Goal: Task Accomplishment & Management: Manage account settings

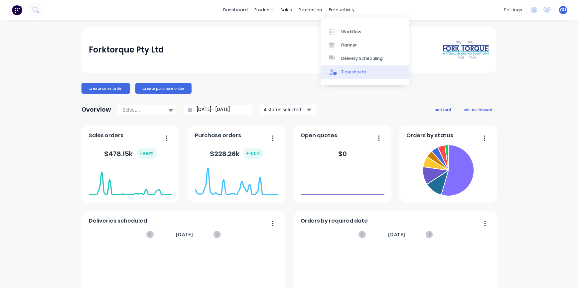
click at [347, 71] on div "Timesheets" at bounding box center [353, 72] width 25 height 6
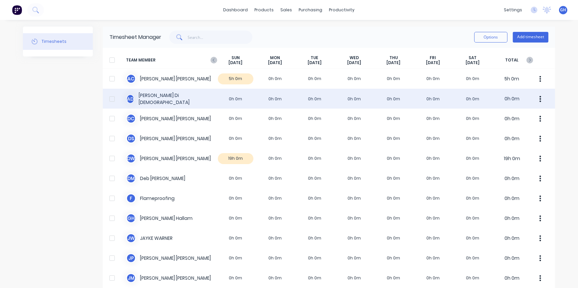
click at [274, 99] on div "A D [PERSON_NAME] 0h 0m 0h 0m 0h 0m 0h 0m 0h 0m 0h 0m 0h 0m 0h 0m" at bounding box center [329, 99] width 452 height 20
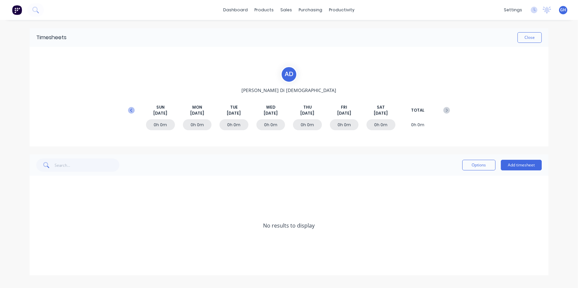
click at [132, 110] on icon at bounding box center [131, 110] width 7 height 7
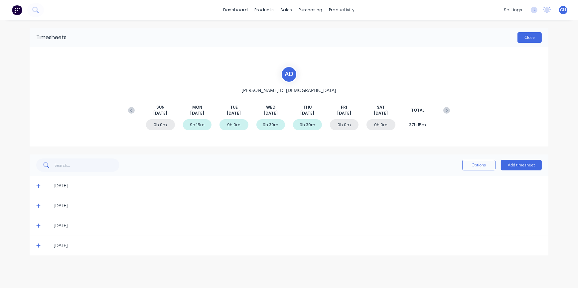
click at [531, 38] on button "Close" at bounding box center [530, 37] width 24 height 11
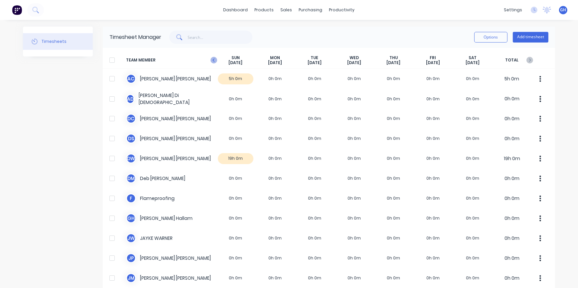
click at [212, 62] on icon "button" at bounding box center [214, 60] width 7 height 7
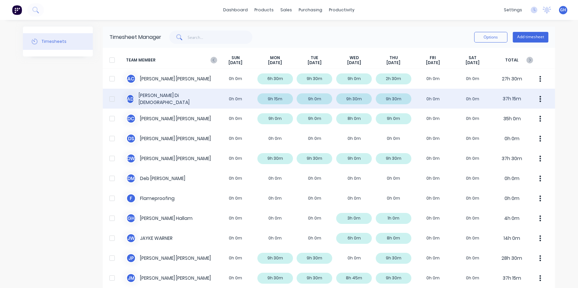
click at [174, 102] on div "A D [PERSON_NAME] 0h 0m 9h 15m 9h 0m 9h 30m 9h 30m 0h 0m 0h 0m 37h 15m" at bounding box center [329, 99] width 452 height 20
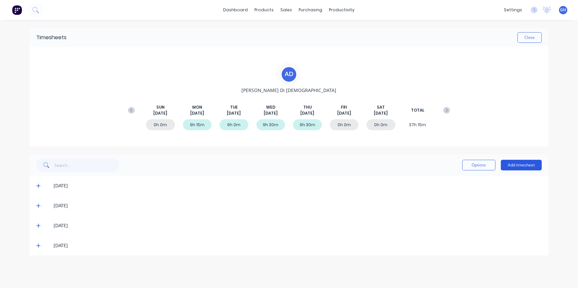
click at [519, 166] on button "Add timesheet" at bounding box center [521, 165] width 41 height 11
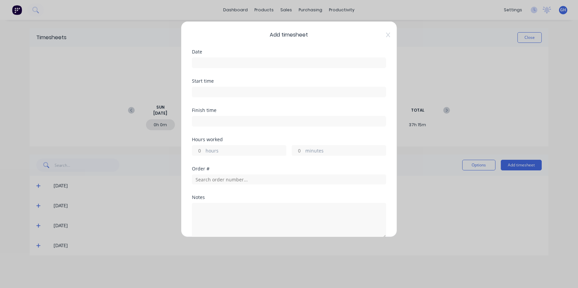
click at [386, 36] on div "Add timesheet Date Start time Finish time Hours worked hours minutes Order # No…" at bounding box center [289, 129] width 216 height 216
click at [386, 37] on icon at bounding box center [388, 34] width 4 height 5
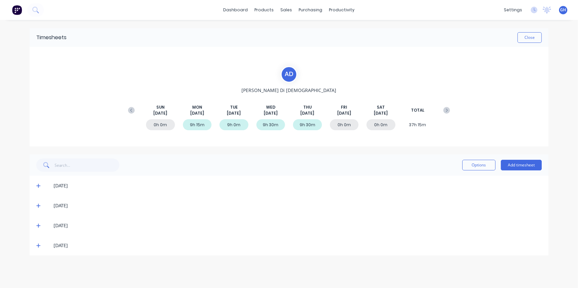
click at [309, 127] on div "9h 30m" at bounding box center [307, 124] width 29 height 11
click at [37, 247] on icon at bounding box center [38, 246] width 4 height 5
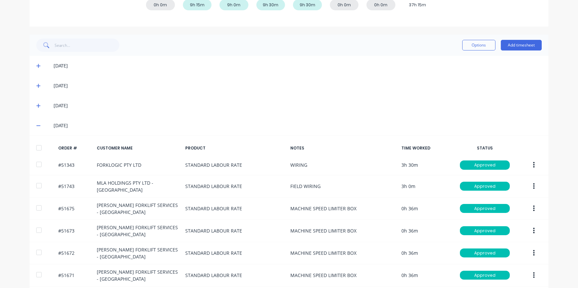
scroll to position [121, 0]
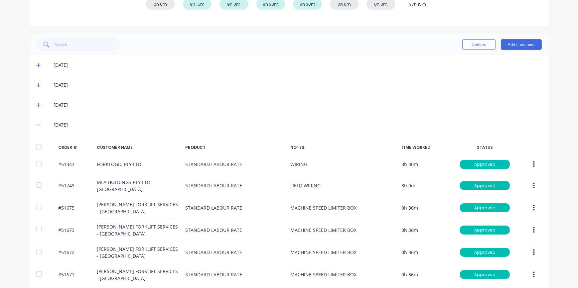
click at [36, 125] on icon at bounding box center [38, 125] width 4 height 5
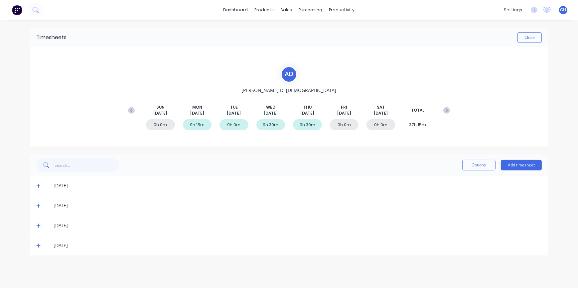
scroll to position [0, 0]
click at [519, 165] on button "Add timesheet" at bounding box center [521, 165] width 41 height 11
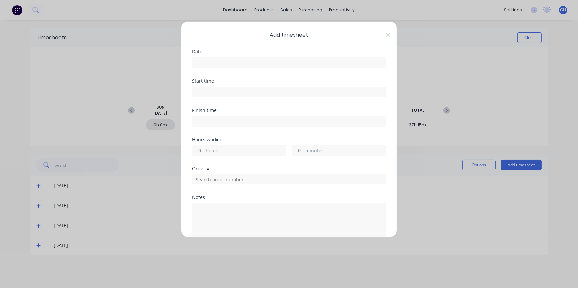
click at [203, 60] on input at bounding box center [289, 63] width 194 height 10
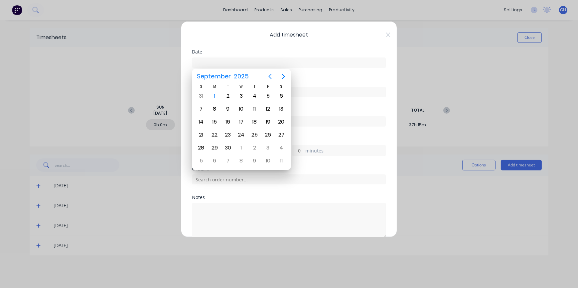
click at [270, 76] on icon "Previous page" at bounding box center [270, 77] width 8 height 8
click at [268, 151] on div "29" at bounding box center [268, 148] width 10 height 10
type input "[DATE]"
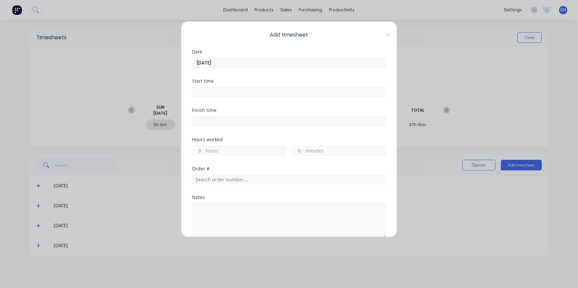
click at [201, 150] on input "hours" at bounding box center [198, 151] width 12 height 10
type input "1"
click at [300, 148] on input "minutes" at bounding box center [298, 151] width 12 height 10
type input "54"
click at [221, 178] on input "text" at bounding box center [289, 180] width 194 height 10
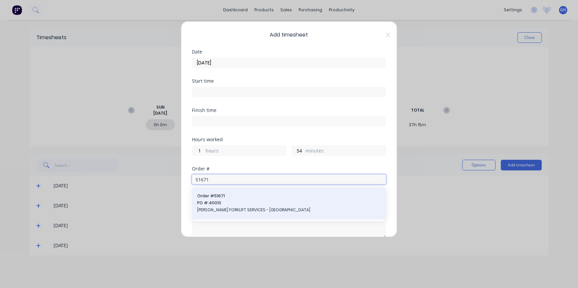
type input "51671"
click at [240, 212] on span "[PERSON_NAME] FORKLIFT SERVICES - [GEOGRAPHIC_DATA]" at bounding box center [289, 210] width 184 height 6
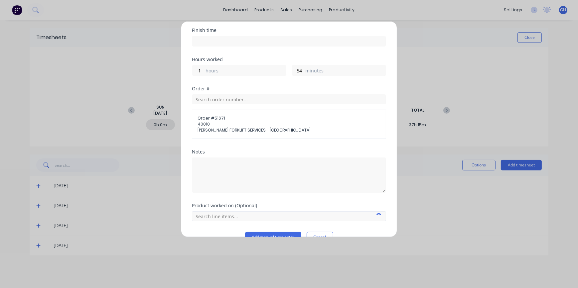
scroll to position [94, 0]
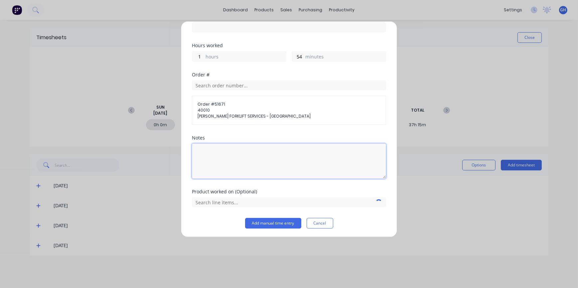
click at [219, 149] on textarea at bounding box center [289, 161] width 194 height 35
type textarea "CNC SPEED LIMITER BOX AND FOB BOX"
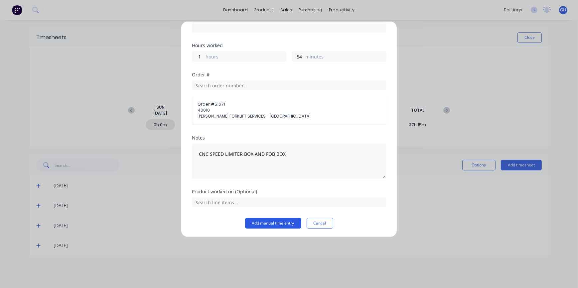
click at [280, 225] on button "Add manual time entry" at bounding box center [273, 223] width 56 height 11
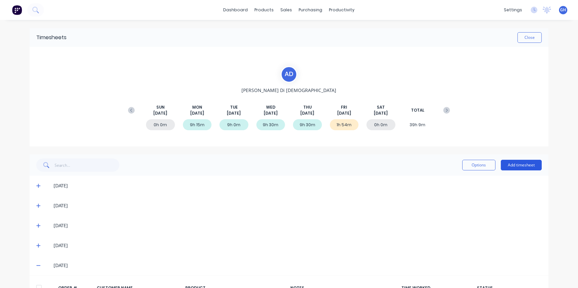
click at [516, 168] on button "Add timesheet" at bounding box center [521, 165] width 41 height 11
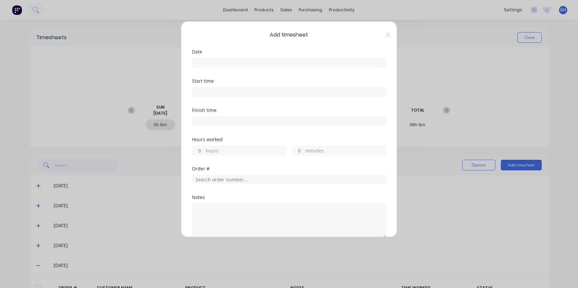
click at [210, 65] on input at bounding box center [289, 63] width 194 height 10
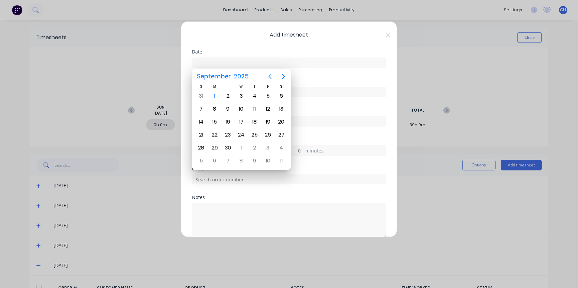
click at [269, 75] on icon "Previous page" at bounding box center [270, 77] width 8 height 8
click at [269, 150] on div "29" at bounding box center [268, 148] width 10 height 10
type input "[DATE]"
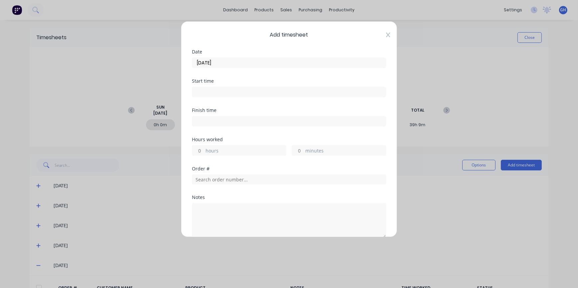
click at [386, 34] on icon at bounding box center [388, 34] width 4 height 5
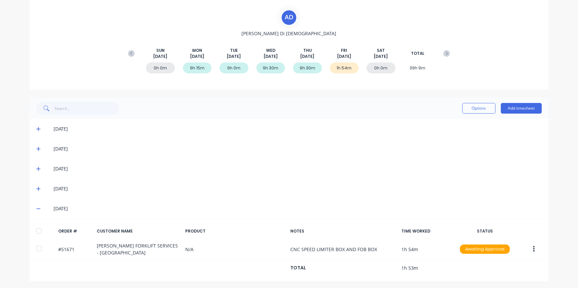
scroll to position [58, 0]
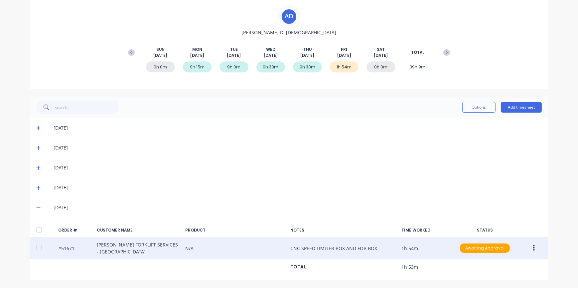
click at [533, 249] on button "button" at bounding box center [534, 249] width 16 height 12
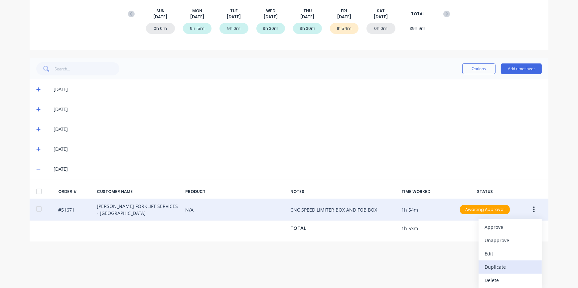
click at [499, 270] on div "Duplicate" at bounding box center [510, 267] width 51 height 10
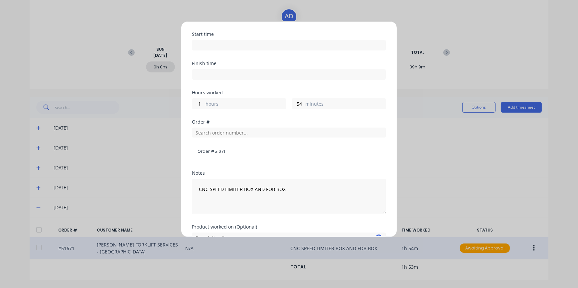
scroll to position [60, 0]
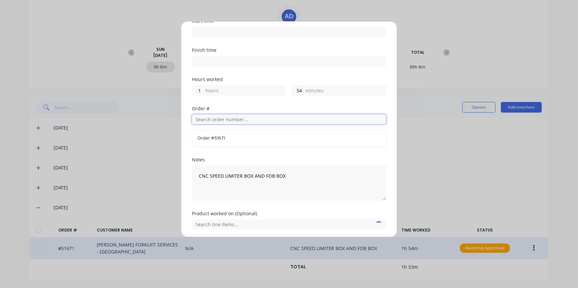
click at [203, 118] on input "text" at bounding box center [289, 119] width 194 height 10
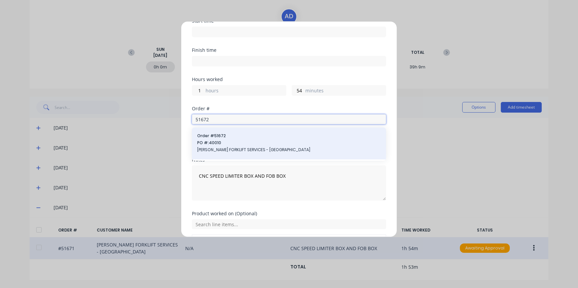
type input "51672"
click at [230, 149] on span "[PERSON_NAME] FORKLIFT SERVICES - [GEOGRAPHIC_DATA]" at bounding box center [289, 150] width 184 height 6
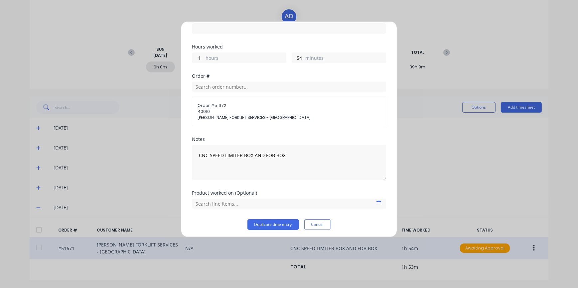
scroll to position [94, 0]
click at [279, 225] on button "Duplicate time entry" at bounding box center [273, 223] width 52 height 11
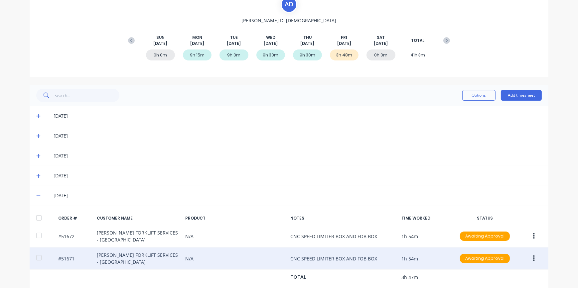
scroll to position [80, 0]
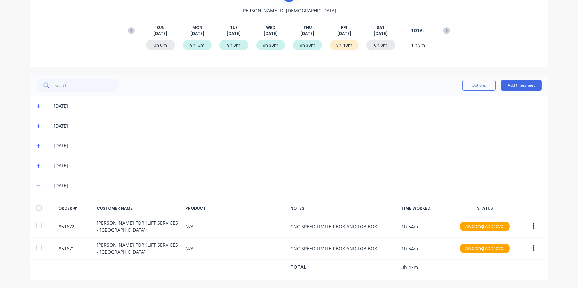
click at [533, 249] on button "button" at bounding box center [534, 249] width 16 height 12
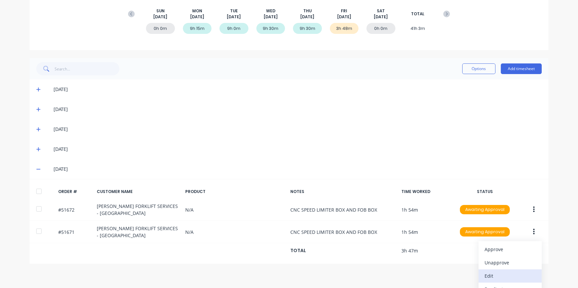
scroll to position [119, 0]
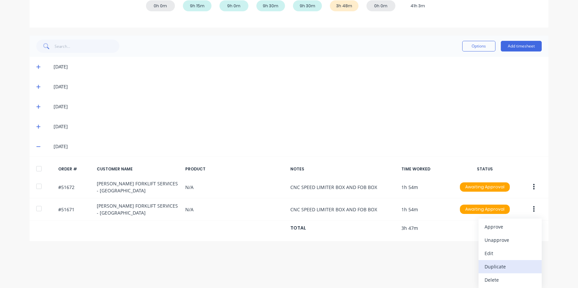
click at [498, 268] on div "Duplicate" at bounding box center [510, 267] width 51 height 10
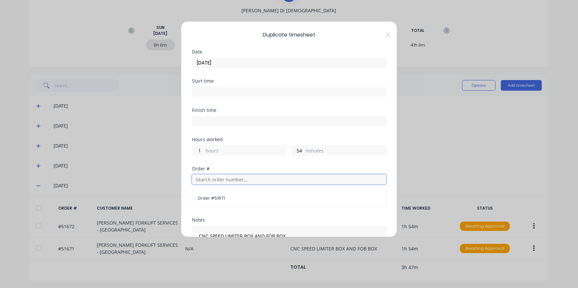
click at [205, 179] on input "text" at bounding box center [289, 180] width 194 height 10
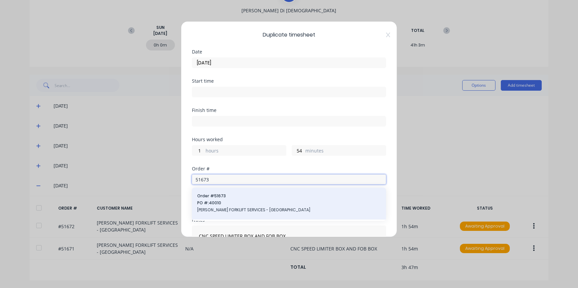
type input "51673"
click at [236, 207] on span "[PERSON_NAME] FORKLIFT SERVICES - [GEOGRAPHIC_DATA]" at bounding box center [289, 210] width 184 height 6
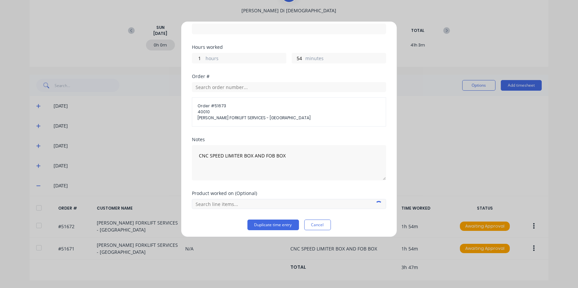
scroll to position [94, 0]
click at [271, 229] on div "Duplicate timesheet Date [DATE] Start time Finish time Hours worked 1 hours 54 …" at bounding box center [289, 129] width 216 height 216
click at [272, 226] on button "Duplicate time entry" at bounding box center [273, 223] width 52 height 11
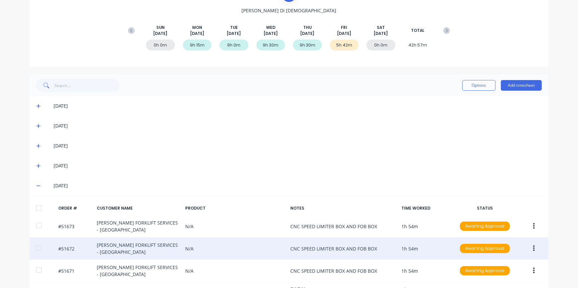
scroll to position [102, 0]
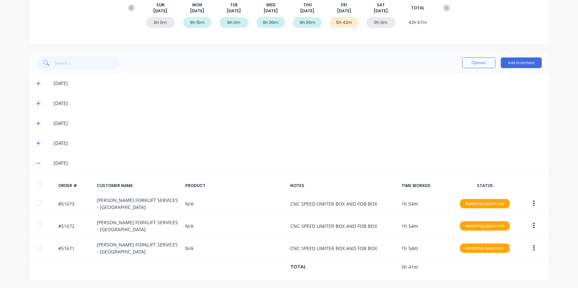
click at [533, 249] on icon "button" at bounding box center [534, 249] width 2 height 6
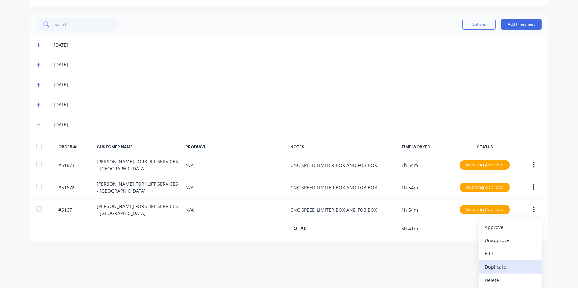
click at [500, 269] on div "Duplicate" at bounding box center [510, 267] width 51 height 10
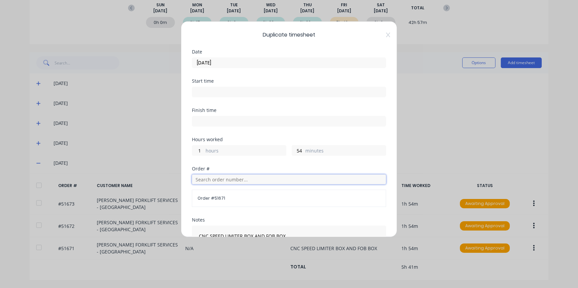
click at [206, 180] on input "text" at bounding box center [289, 180] width 194 height 10
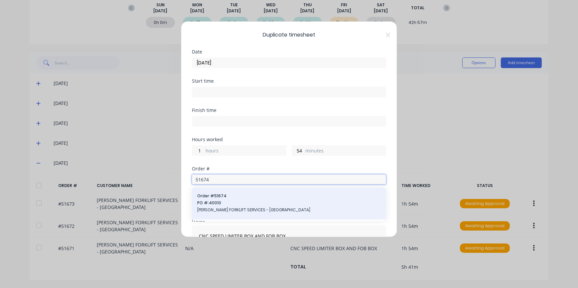
type input "51674"
click at [236, 209] on span "[PERSON_NAME] FORKLIFT SERVICES - [GEOGRAPHIC_DATA]" at bounding box center [289, 210] width 184 height 6
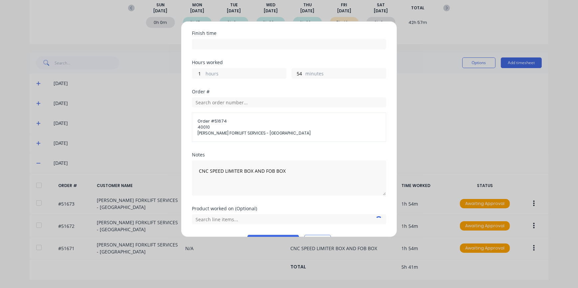
scroll to position [94, 0]
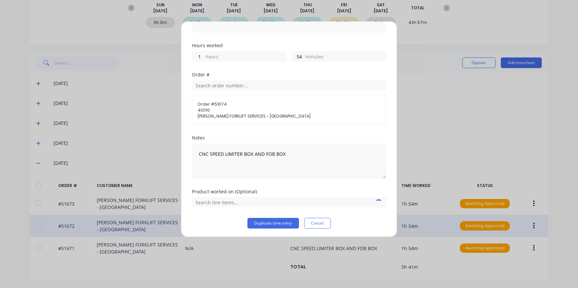
drag, startPoint x: 273, startPoint y: 222, endPoint x: 275, endPoint y: 218, distance: 4.2
click at [273, 222] on button "Duplicate time entry" at bounding box center [273, 223] width 52 height 11
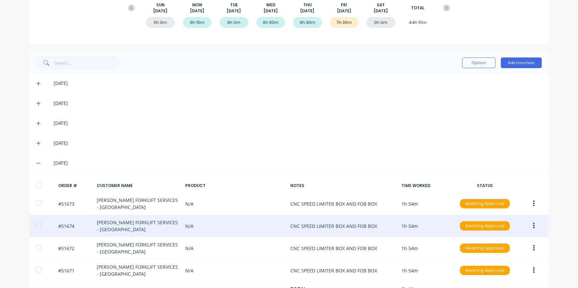
scroll to position [124, 0]
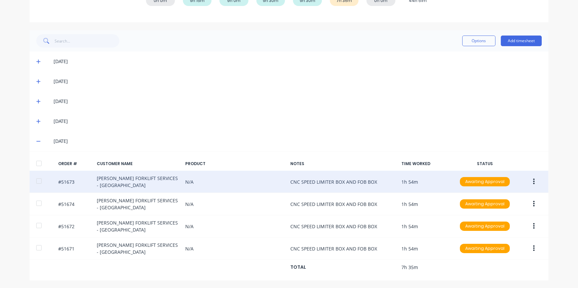
click at [533, 184] on icon "button" at bounding box center [534, 182] width 2 height 6
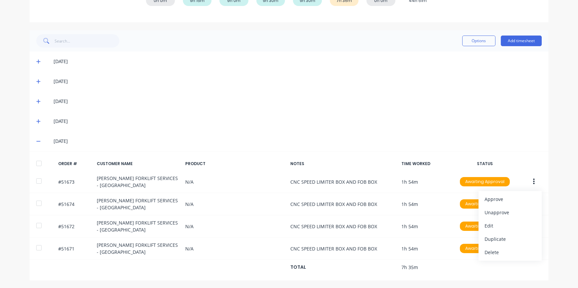
click at [523, 140] on div "[DATE]" at bounding box center [298, 141] width 488 height 7
click at [533, 249] on icon "button" at bounding box center [534, 248] width 2 height 7
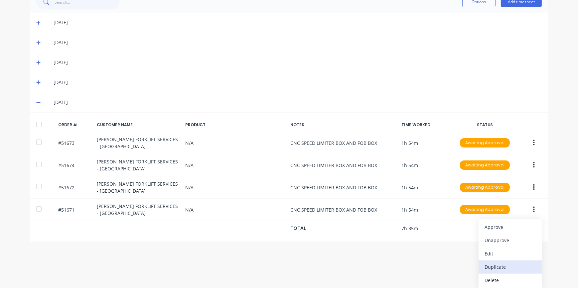
click at [493, 268] on div "Duplicate" at bounding box center [510, 267] width 51 height 10
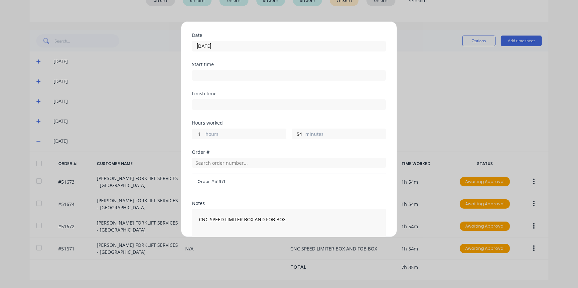
scroll to position [30, 0]
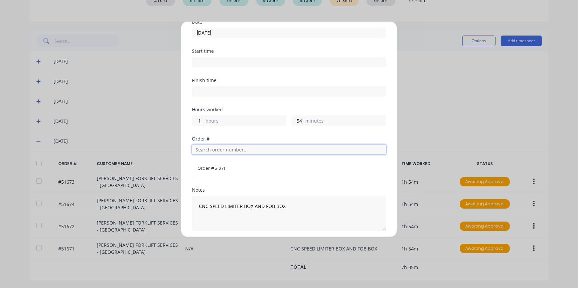
click at [218, 149] on input "text" at bounding box center [289, 150] width 194 height 10
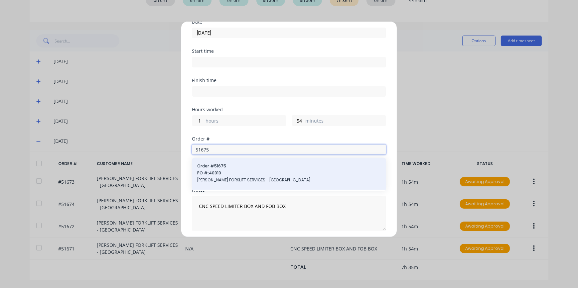
type input "51675"
click at [246, 179] on span "[PERSON_NAME] FORKLIFT SERVICES - [GEOGRAPHIC_DATA]" at bounding box center [289, 180] width 184 height 6
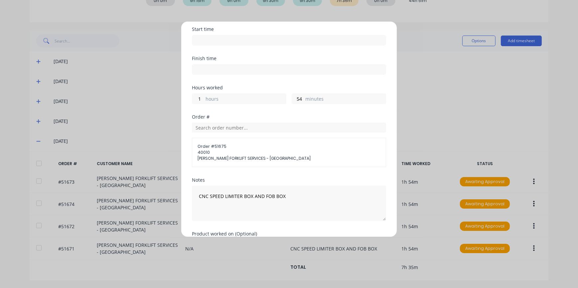
scroll to position [94, 0]
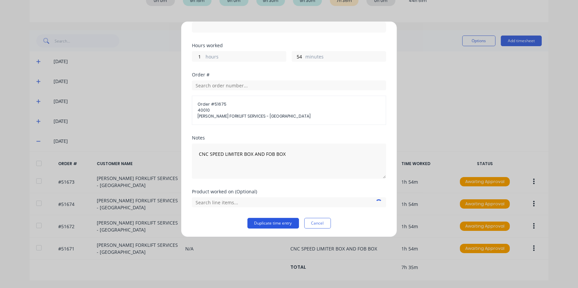
click at [279, 221] on button "Duplicate time entry" at bounding box center [273, 223] width 52 height 11
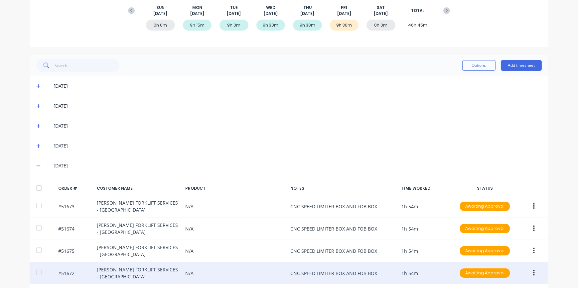
scroll to position [0, 0]
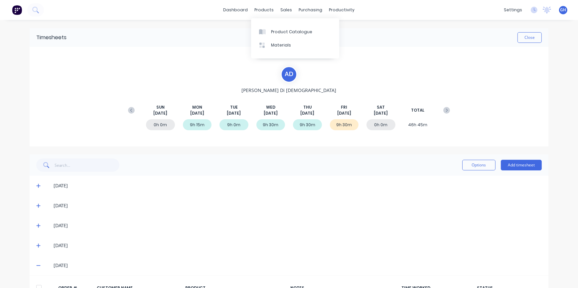
click at [266, 0] on div "dashboard products sales purchasing productivity dashboard products Product Cat…" at bounding box center [289, 10] width 578 height 20
click at [531, 38] on button "Close" at bounding box center [530, 37] width 24 height 11
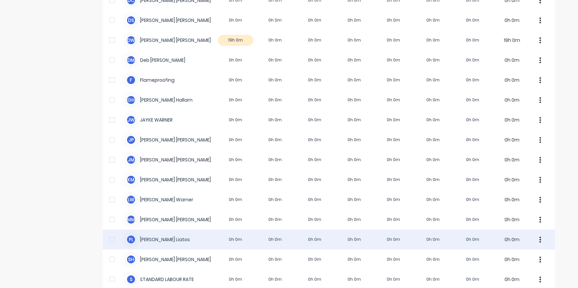
scroll to position [121, 0]
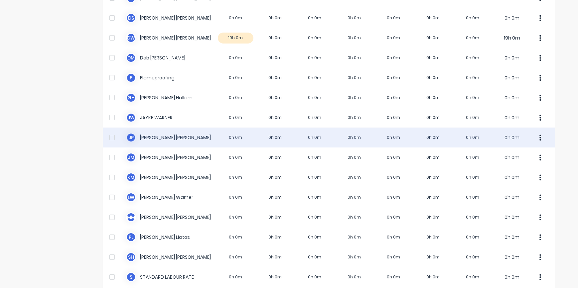
click at [238, 138] on div "J P [PERSON_NAME] 0h 0m 0h 0m 0h 0m 0h 0m 0h 0m 0h 0m 0h 0m 0h 0m" at bounding box center [329, 138] width 452 height 20
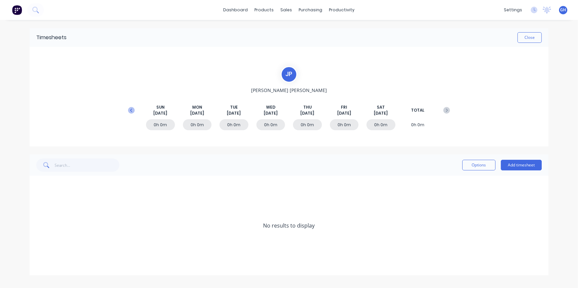
click at [130, 110] on icon at bounding box center [131, 109] width 2 height 3
click at [39, 223] on span at bounding box center [39, 226] width 7 height 7
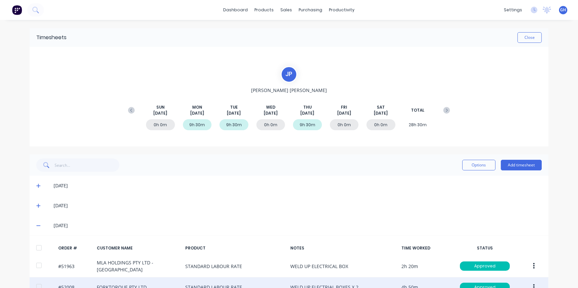
scroll to position [60, 0]
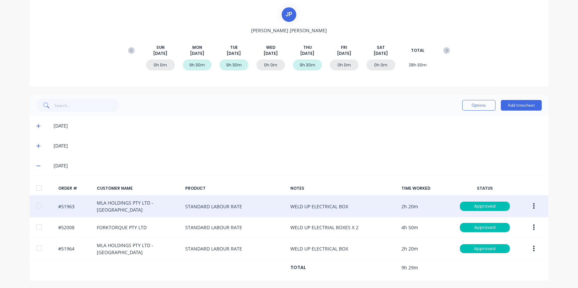
click at [530, 207] on button "button" at bounding box center [534, 207] width 16 height 12
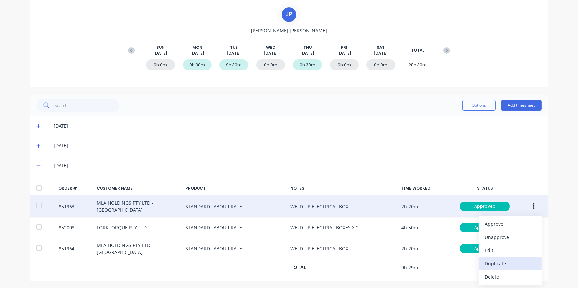
click at [500, 267] on div "Duplicate" at bounding box center [510, 264] width 51 height 10
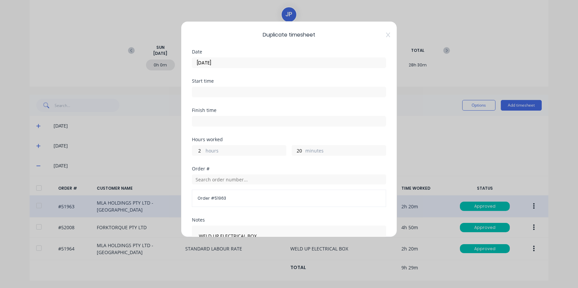
click at [206, 62] on input "[DATE]" at bounding box center [289, 63] width 194 height 10
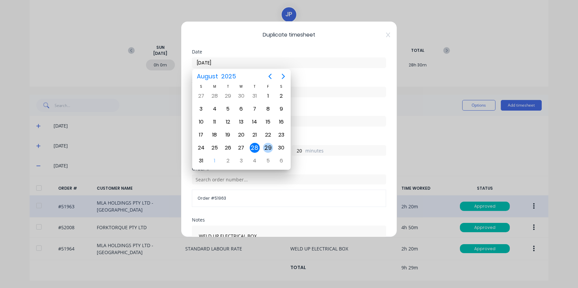
click at [271, 149] on div "29" at bounding box center [268, 148] width 10 height 10
type input "[DATE]"
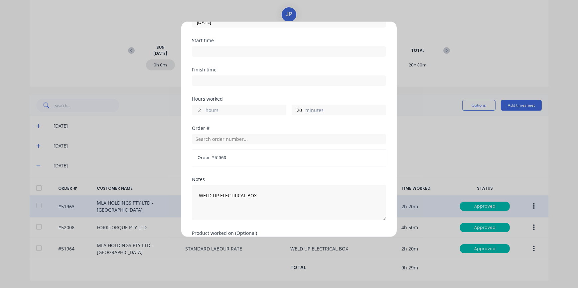
scroll to position [105, 0]
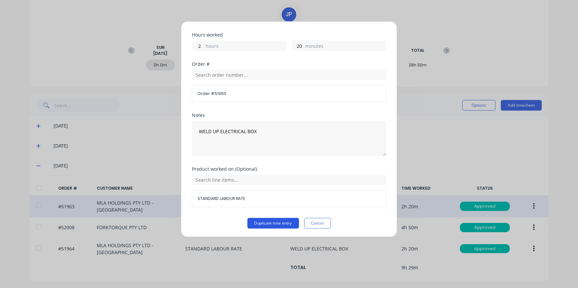
click at [264, 225] on button "Duplicate time entry" at bounding box center [273, 223] width 52 height 11
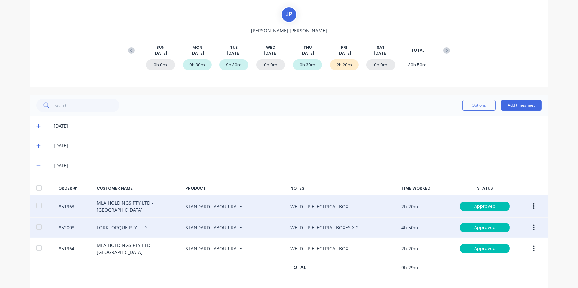
click at [530, 228] on button "button" at bounding box center [534, 228] width 16 height 12
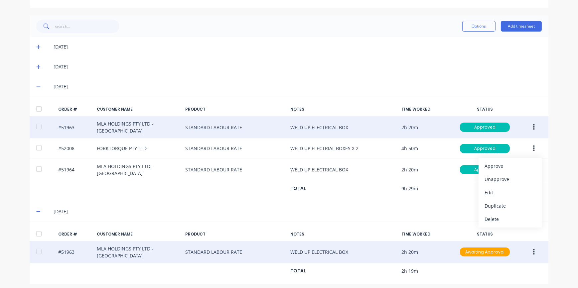
scroll to position [143, 0]
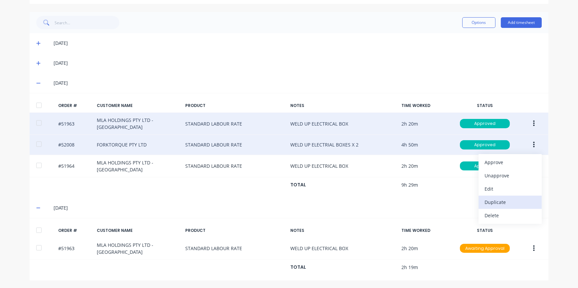
click at [506, 205] on div "Duplicate" at bounding box center [510, 203] width 51 height 10
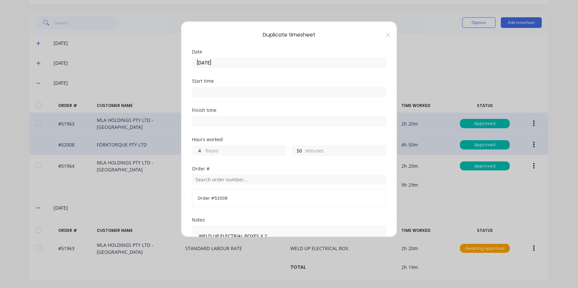
click at [227, 63] on input "[DATE]" at bounding box center [289, 63] width 194 height 10
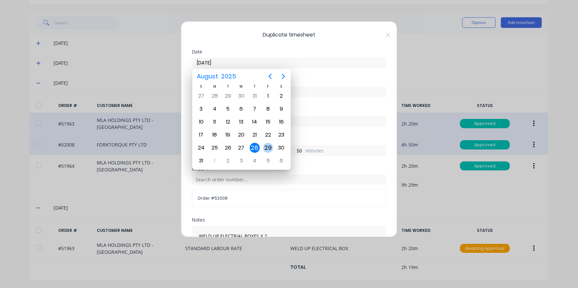
click at [265, 147] on div "29" at bounding box center [268, 148] width 10 height 10
type input "[DATE]"
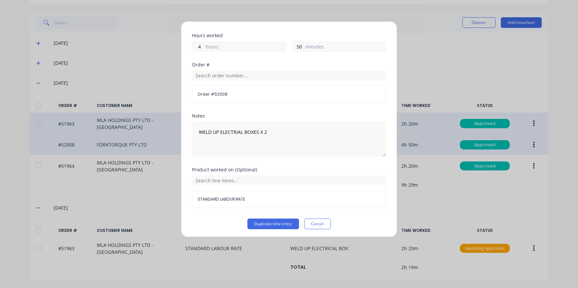
scroll to position [105, 0]
click at [285, 221] on button "Duplicate time entry" at bounding box center [273, 223] width 52 height 11
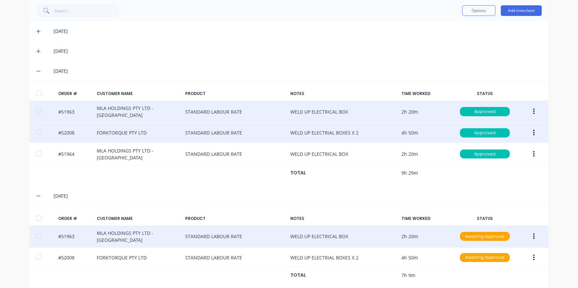
scroll to position [163, 0]
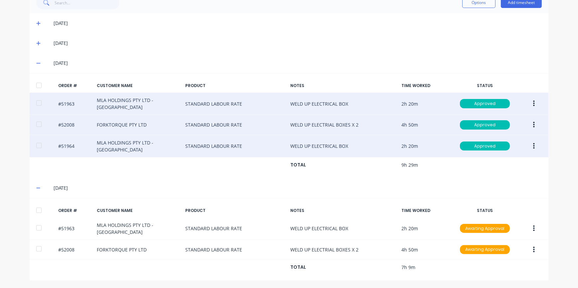
click at [533, 146] on icon "button" at bounding box center [534, 146] width 2 height 6
click at [496, 204] on div "Duplicate" at bounding box center [510, 204] width 51 height 10
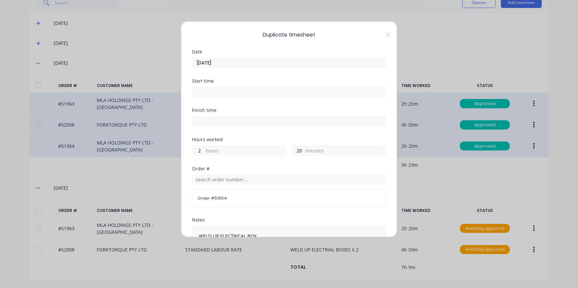
click at [225, 61] on input "[DATE]" at bounding box center [289, 63] width 194 height 10
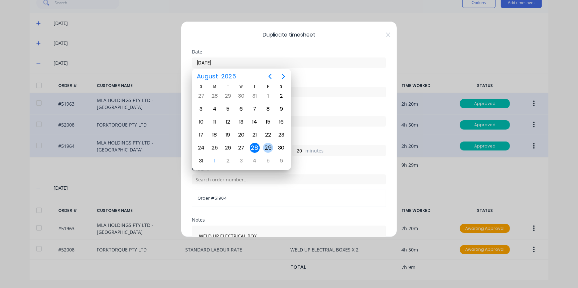
click at [269, 151] on div "29" at bounding box center [268, 148] width 10 height 10
type input "[DATE]"
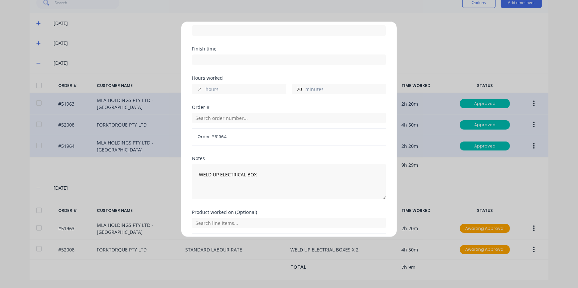
scroll to position [105, 0]
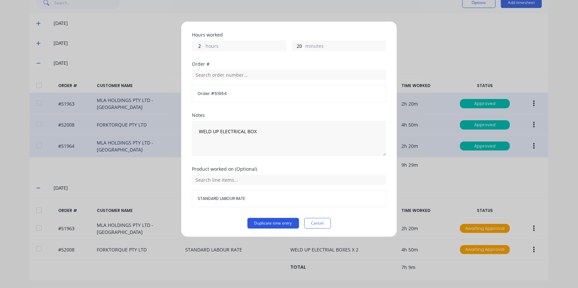
click at [276, 224] on button "Duplicate time entry" at bounding box center [273, 223] width 52 height 11
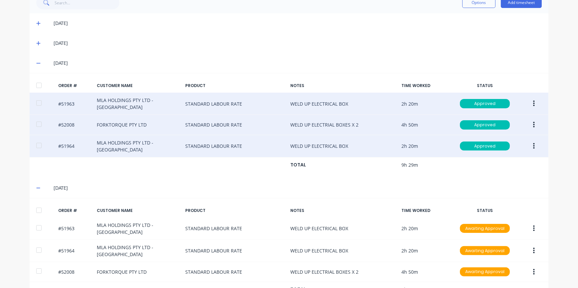
scroll to position [0, 0]
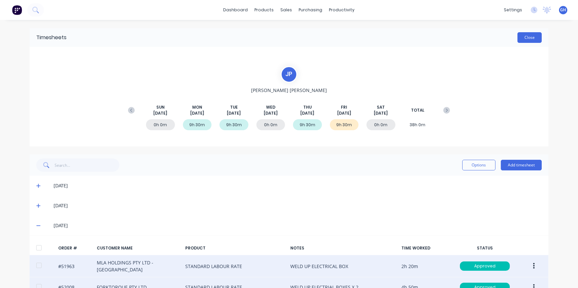
click at [529, 36] on button "Close" at bounding box center [530, 37] width 24 height 11
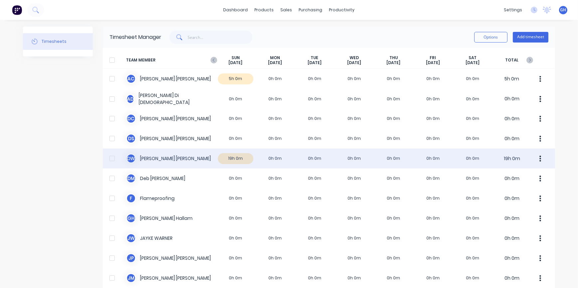
click at [212, 156] on div "D W [PERSON_NAME] 19h 0m 0h 0m 0h 0m 0h 0m 0h 0m 0h 0m 0h 0m 19h 0m" at bounding box center [329, 159] width 452 height 20
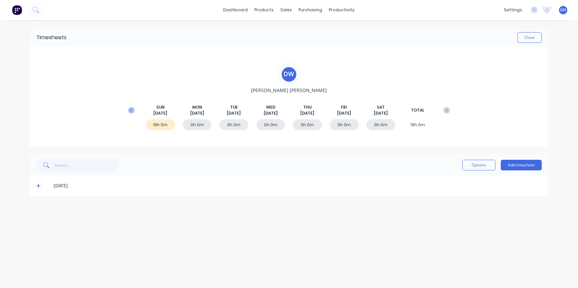
click at [133, 109] on icon at bounding box center [131, 110] width 7 height 7
click at [39, 246] on icon at bounding box center [38, 246] width 4 height 5
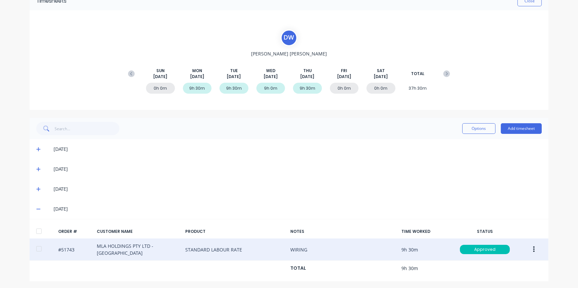
scroll to position [38, 0]
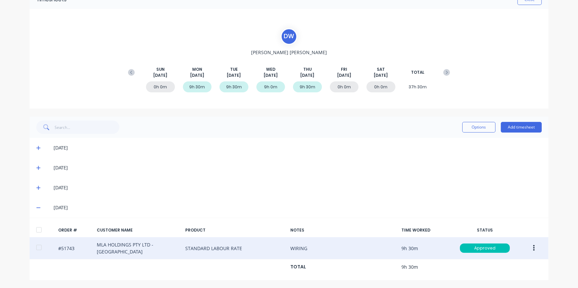
click at [534, 249] on button "button" at bounding box center [534, 249] width 16 height 12
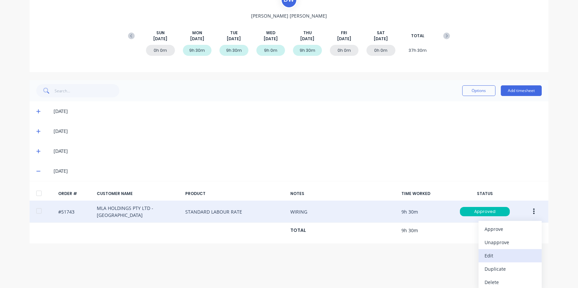
scroll to position [77, 0]
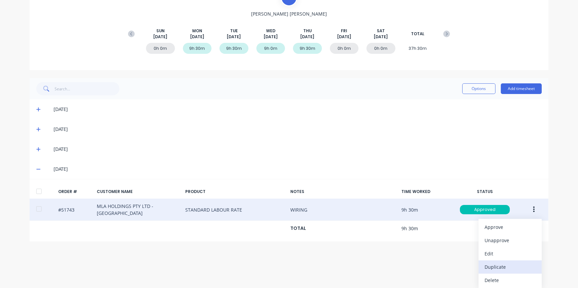
click at [490, 269] on div "Duplicate" at bounding box center [510, 267] width 51 height 10
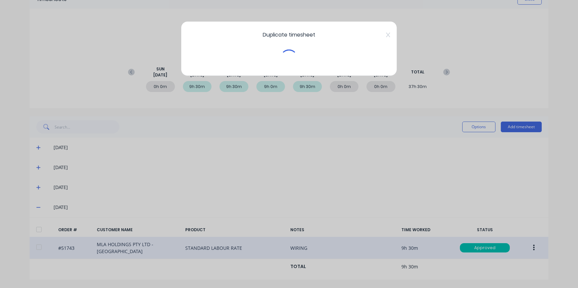
scroll to position [38, 0]
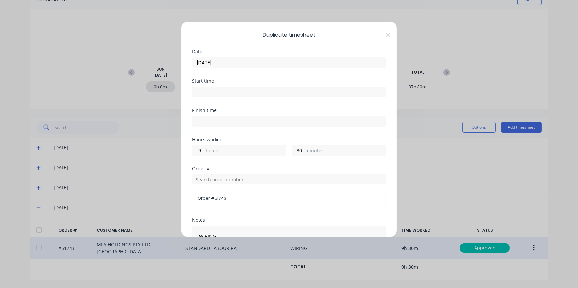
click at [226, 60] on input "[DATE]" at bounding box center [289, 63] width 194 height 10
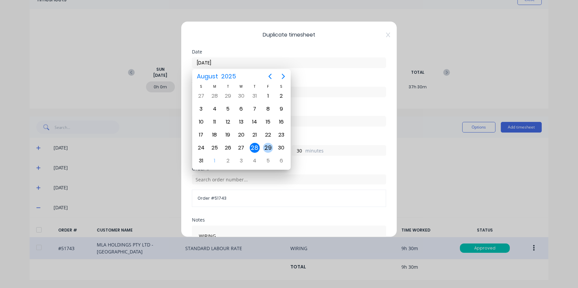
click at [266, 150] on div "29" at bounding box center [268, 148] width 10 height 10
type input "[DATE]"
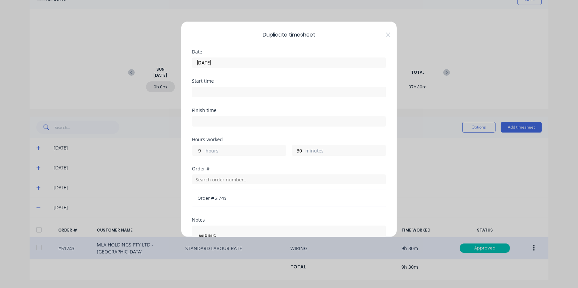
scroll to position [105, 0]
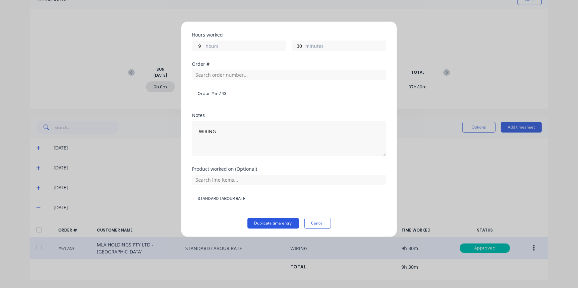
click at [277, 223] on button "Duplicate time entry" at bounding box center [273, 223] width 52 height 11
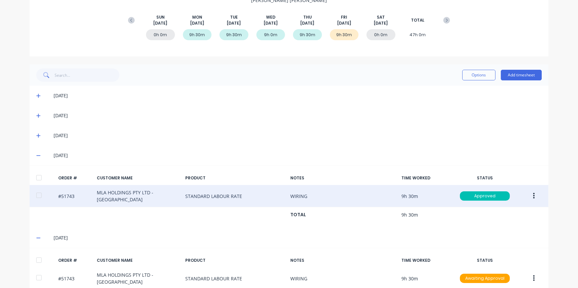
scroll to position [0, 0]
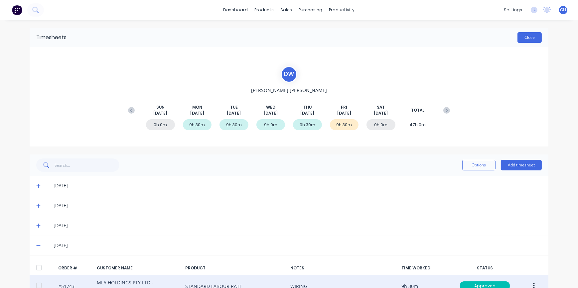
click at [519, 41] on button "Close" at bounding box center [530, 37] width 24 height 11
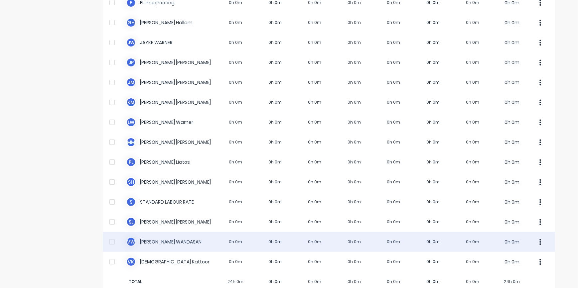
scroll to position [210, 0]
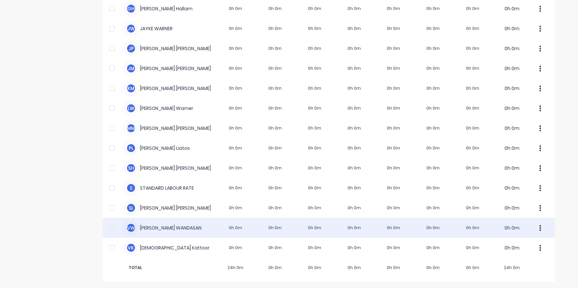
click at [229, 230] on div "V W [PERSON_NAME] 0h 0m 0h 0m 0h 0m 0h 0m 0h 0m 0h 0m 0h 0m 0h 0m" at bounding box center [329, 228] width 452 height 20
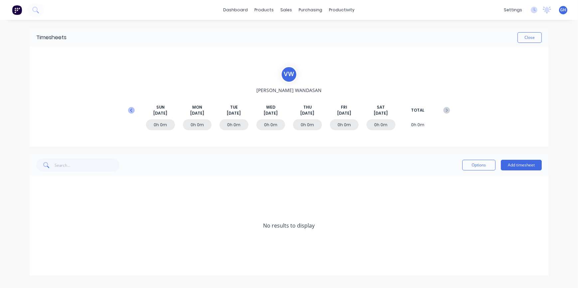
click at [134, 110] on icon at bounding box center [131, 110] width 7 height 7
click at [37, 227] on icon at bounding box center [38, 226] width 4 height 5
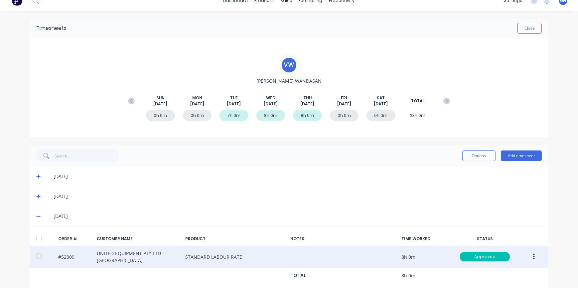
scroll to position [18, 0]
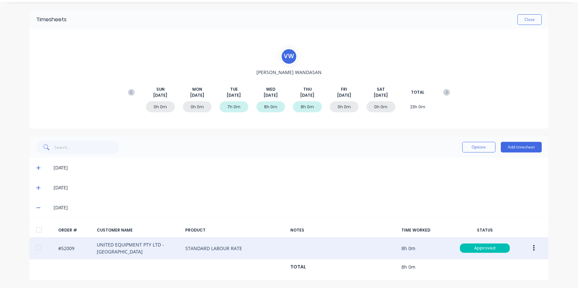
click at [533, 251] on button "button" at bounding box center [534, 249] width 16 height 12
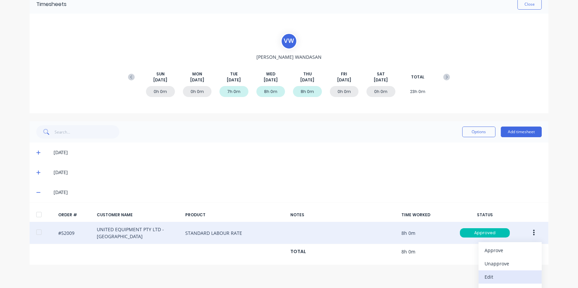
scroll to position [57, 0]
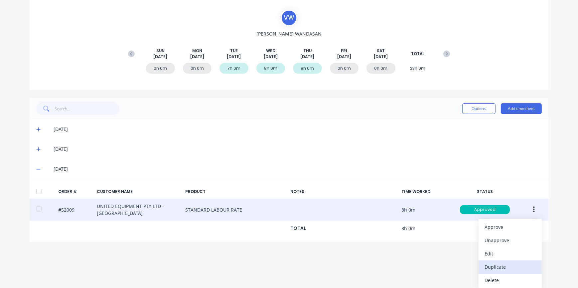
click at [500, 269] on div "Duplicate" at bounding box center [510, 267] width 51 height 10
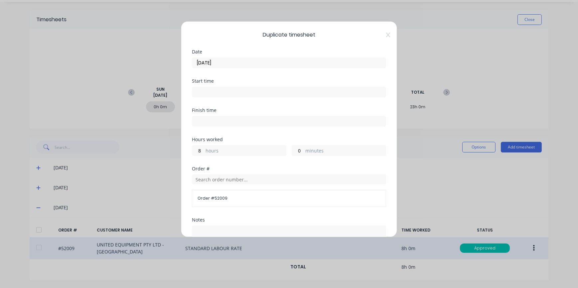
click at [228, 60] on input "[DATE]" at bounding box center [289, 63] width 194 height 10
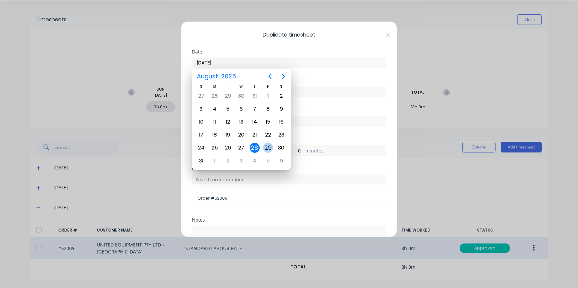
click at [268, 150] on div "29" at bounding box center [268, 148] width 10 height 10
type input "[DATE]"
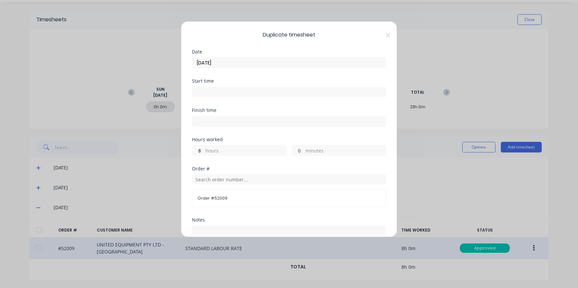
click at [297, 149] on input "0" at bounding box center [298, 151] width 12 height 10
type input "40"
click at [286, 157] on div "Hours worked 8 hours 40 minutes" at bounding box center [289, 151] width 194 height 29
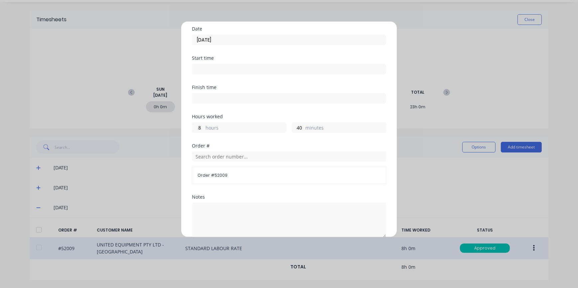
scroll to position [105, 0]
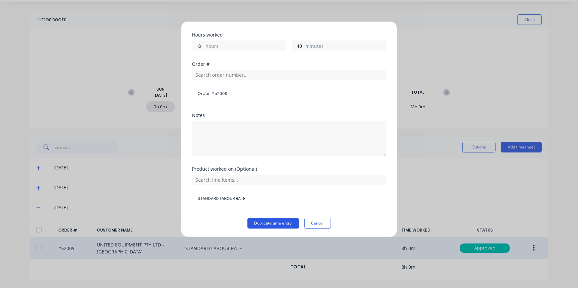
click at [274, 223] on button "Duplicate time entry" at bounding box center [273, 223] width 52 height 11
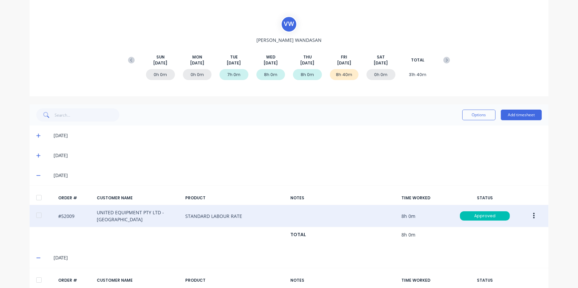
scroll to position [0, 0]
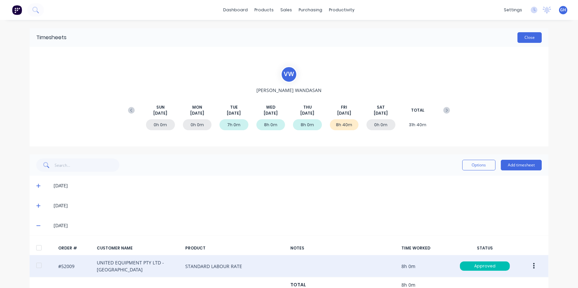
click at [527, 40] on button "Close" at bounding box center [530, 37] width 24 height 11
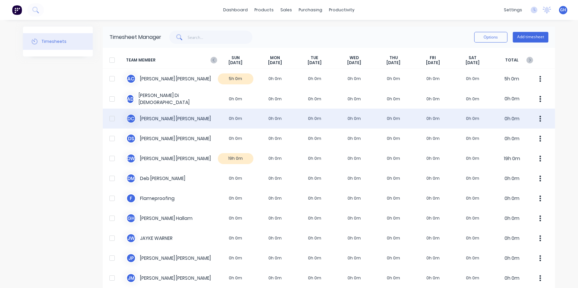
click at [176, 120] on div "D C [PERSON_NAME] 0h 0m 0h 0m 0h 0m 0h 0m 0h 0m 0h 0m 0h 0m 0h 0m" at bounding box center [329, 119] width 452 height 20
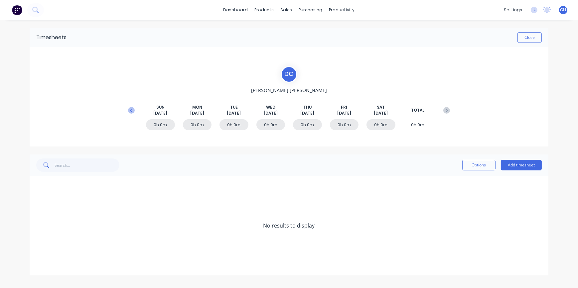
click at [130, 110] on icon at bounding box center [131, 110] width 7 height 7
click at [305, 126] on div "9h 0m" at bounding box center [307, 124] width 29 height 11
click at [38, 246] on icon at bounding box center [38, 246] width 4 height 5
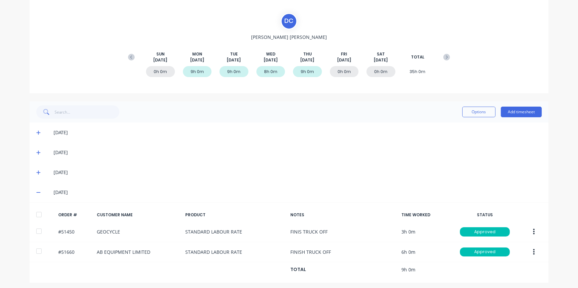
scroll to position [56, 0]
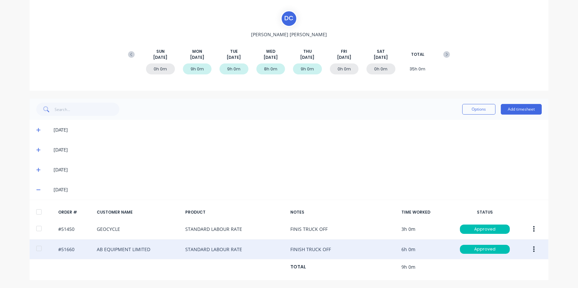
click at [533, 251] on button "button" at bounding box center [534, 250] width 16 height 12
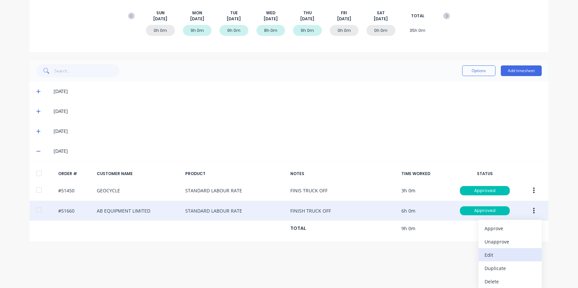
scroll to position [96, 0]
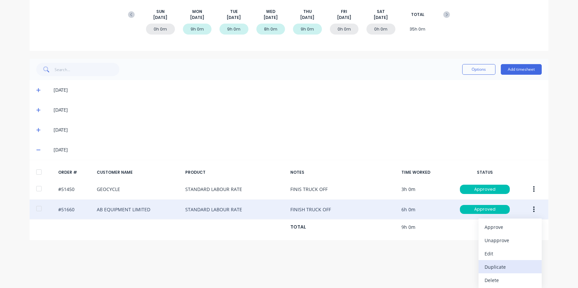
click at [495, 270] on div "Duplicate" at bounding box center [510, 267] width 51 height 10
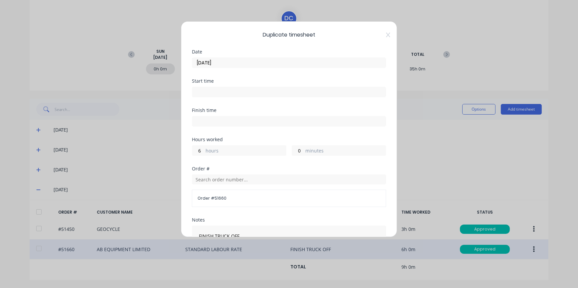
click at [225, 61] on input "[DATE]" at bounding box center [289, 63] width 194 height 10
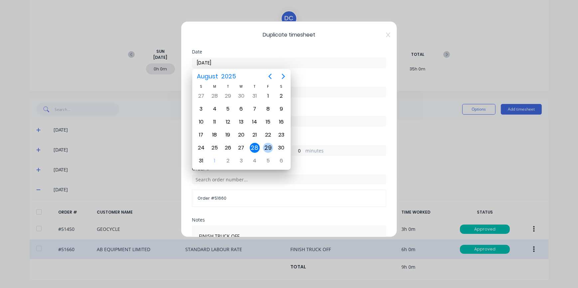
click at [265, 146] on div "29" at bounding box center [268, 148] width 10 height 10
type input "[DATE]"
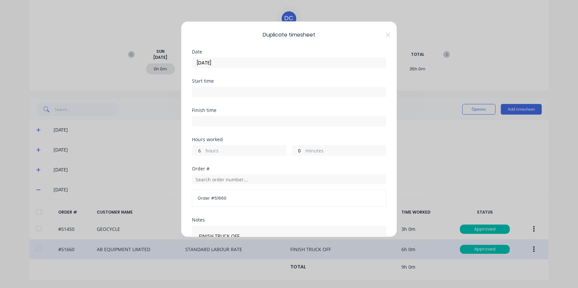
click at [203, 152] on input "6" at bounding box center [198, 151] width 12 height 10
drag, startPoint x: 200, startPoint y: 151, endPoint x: 194, endPoint y: 151, distance: 6.0
click at [187, 151] on div "Duplicate timesheet Date [DATE] Start time Finish time Hours worked 6 hours 0 m…" at bounding box center [289, 129] width 216 height 216
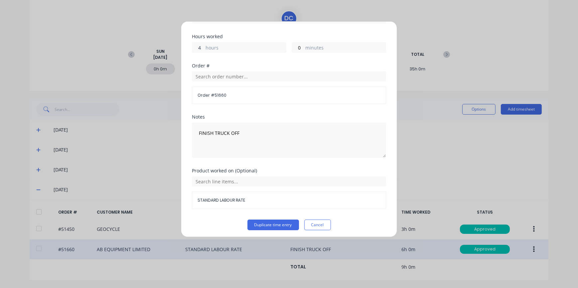
scroll to position [105, 0]
type input "4"
click at [261, 225] on button "Duplicate time entry" at bounding box center [273, 223] width 52 height 11
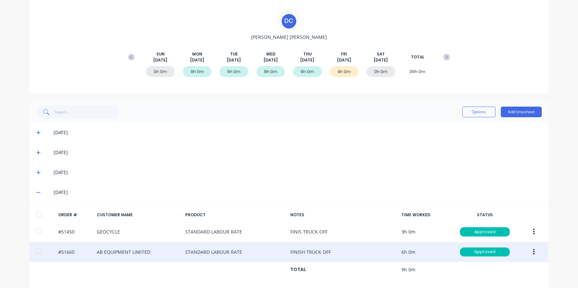
scroll to position [0, 0]
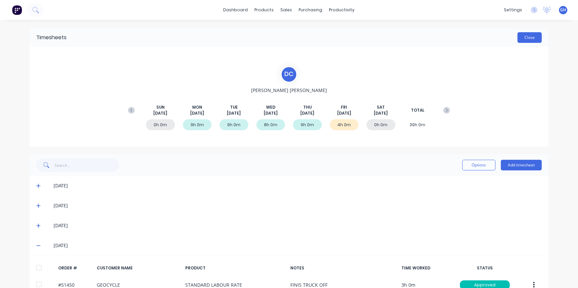
click at [522, 39] on button "Close" at bounding box center [530, 37] width 24 height 11
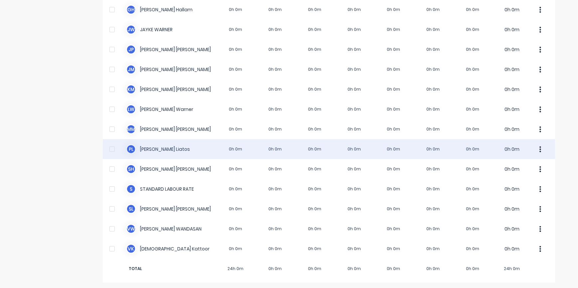
scroll to position [210, 0]
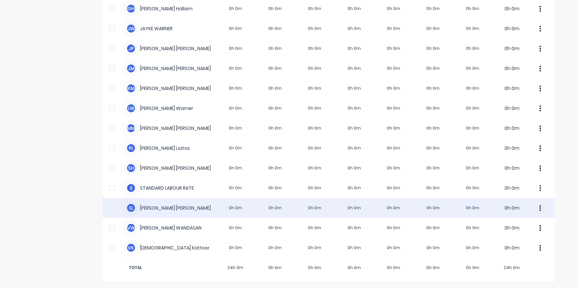
click at [253, 210] on div "S L [PERSON_NAME] 0h 0m 0h 0m 0h 0m 0h 0m 0h 0m 0h 0m 0h 0m 0h 0m" at bounding box center [329, 208] width 452 height 20
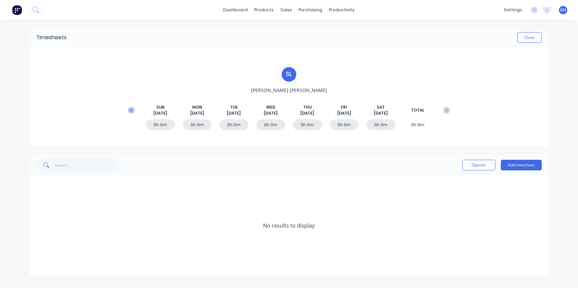
click at [132, 110] on icon at bounding box center [131, 110] width 7 height 7
click at [345, 123] on div "0h 0m" at bounding box center [344, 124] width 29 height 11
click at [519, 165] on button "Add timesheet" at bounding box center [521, 165] width 41 height 11
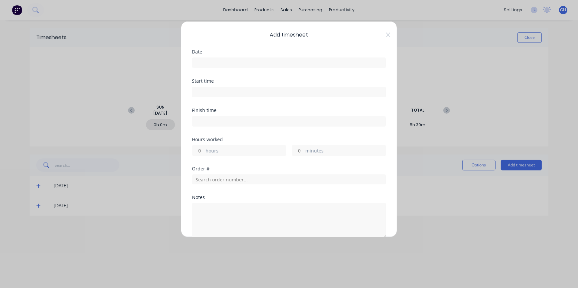
click at [211, 62] on input at bounding box center [289, 63] width 194 height 10
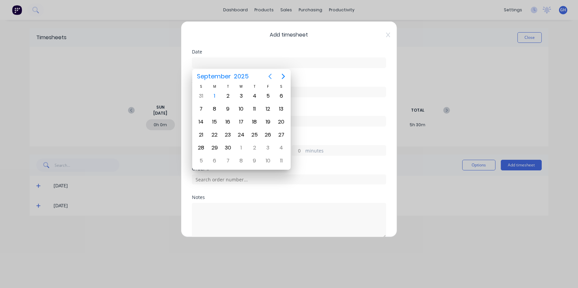
click at [268, 77] on icon "Previous page" at bounding box center [270, 77] width 8 height 8
click at [266, 147] on div "29" at bounding box center [268, 148] width 10 height 10
type input "[DATE]"
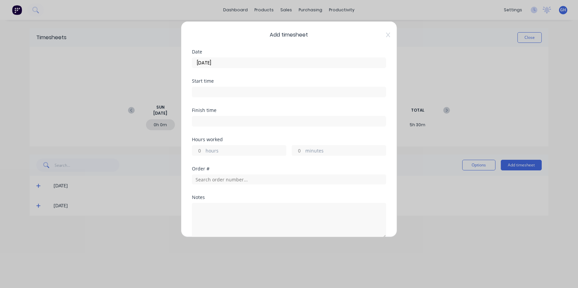
click at [201, 149] on input "hours" at bounding box center [198, 151] width 12 height 10
type input "8"
click at [209, 183] on input "text" at bounding box center [289, 180] width 194 height 10
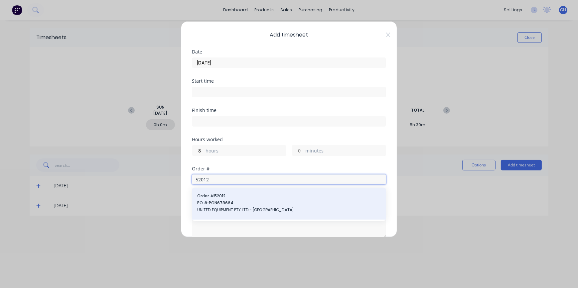
type input "52012"
click at [238, 211] on span "UNITED EQUIPMENT PTY LTD - [GEOGRAPHIC_DATA]" at bounding box center [289, 210] width 184 height 6
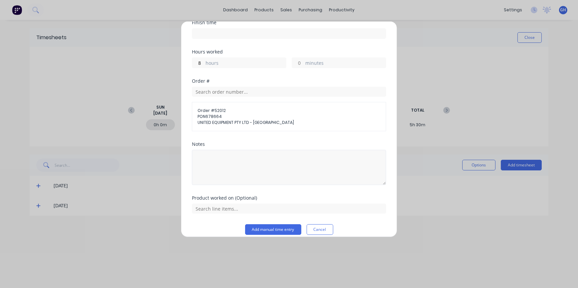
scroll to position [94, 0]
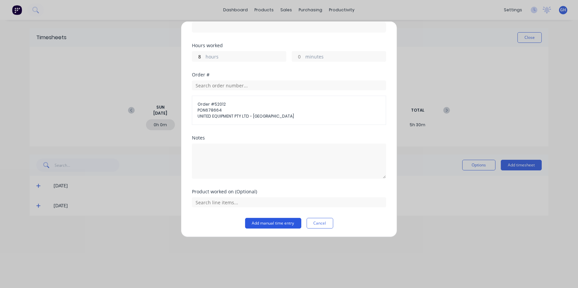
click at [264, 226] on button "Add manual time entry" at bounding box center [273, 223] width 56 height 11
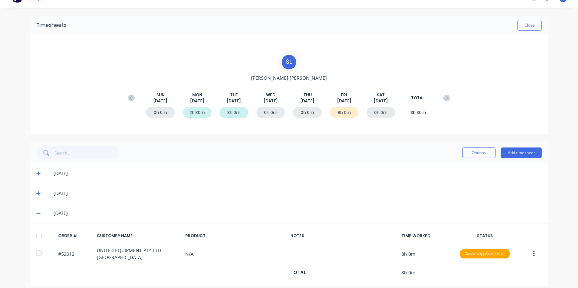
scroll to position [0, 0]
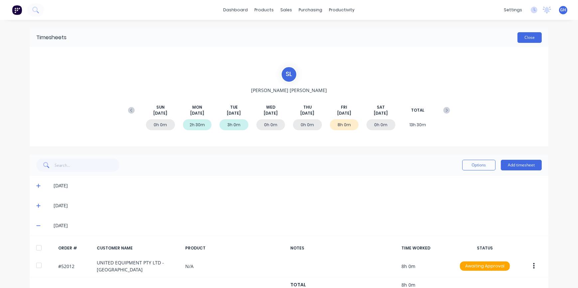
click at [525, 40] on button "Close" at bounding box center [530, 37] width 24 height 11
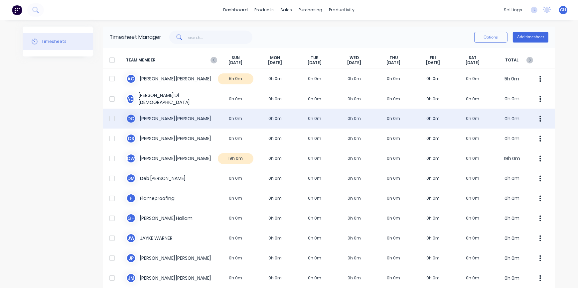
click at [227, 120] on div "D C [PERSON_NAME] 0h 0m 0h 0m 0h 0m 0h 0m 0h 0m 0h 0m 0h 0m 0h 0m" at bounding box center [329, 119] width 452 height 20
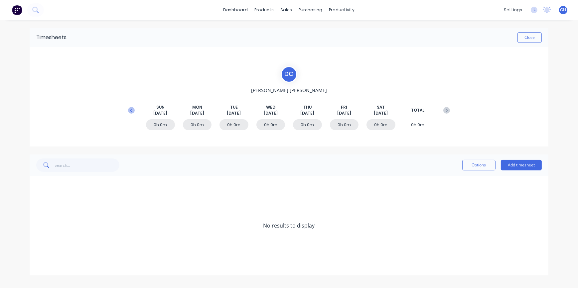
click at [132, 111] on icon at bounding box center [131, 110] width 7 height 7
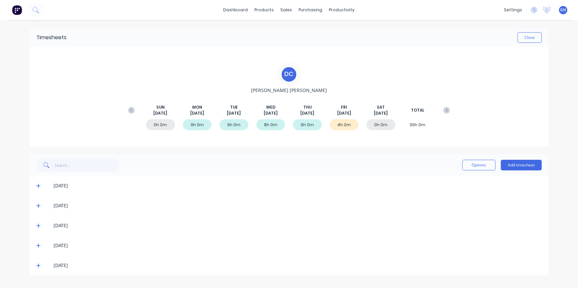
click at [40, 266] on icon at bounding box center [38, 265] width 4 height 5
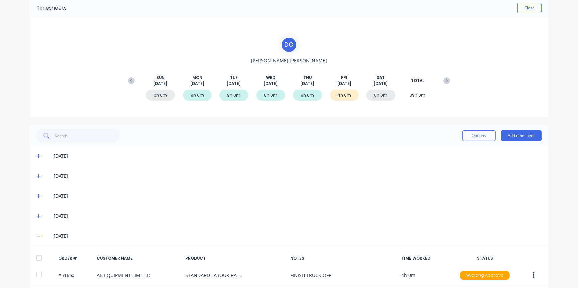
scroll to position [56, 0]
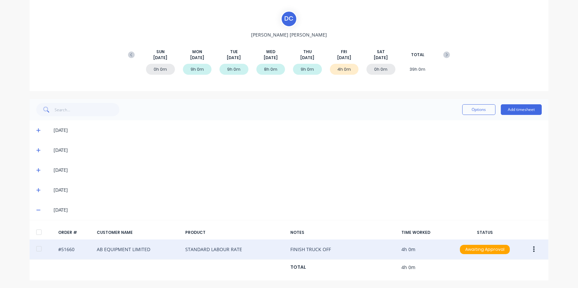
click at [533, 251] on icon "button" at bounding box center [534, 250] width 2 height 6
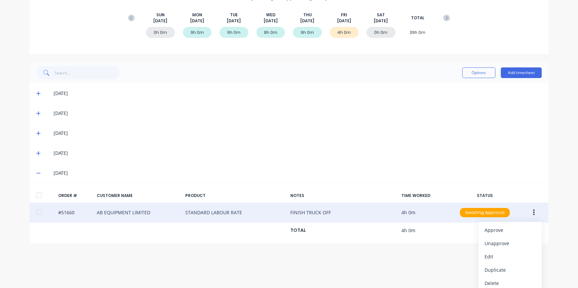
scroll to position [96, 0]
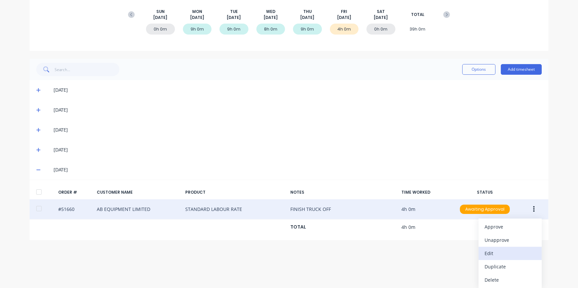
click at [491, 254] on div "Edit" at bounding box center [510, 254] width 51 height 10
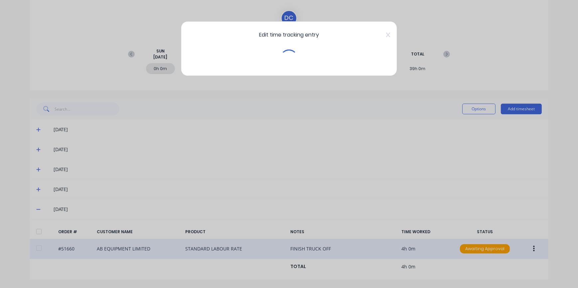
scroll to position [56, 0]
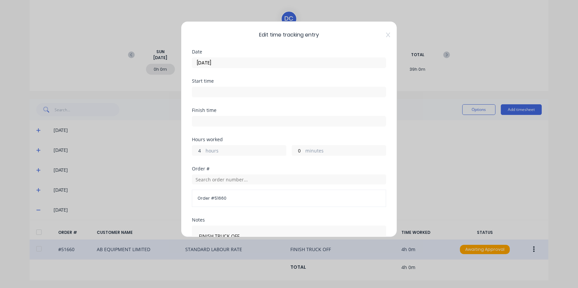
drag, startPoint x: 201, startPoint y: 149, endPoint x: 179, endPoint y: 149, distance: 22.3
click at [190, 149] on div "Edit time tracking entry Date [DATE] Start time Finish time Hours worked 4 hour…" at bounding box center [289, 129] width 216 height 216
type input "1"
click at [299, 167] on div "Order #" at bounding box center [289, 169] width 194 height 5
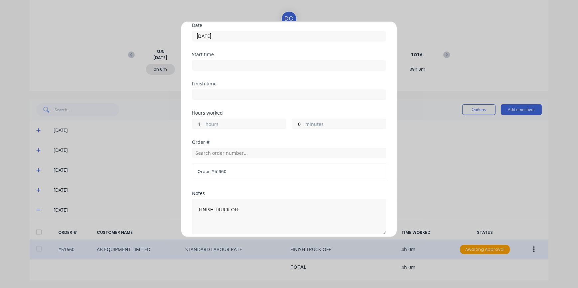
scroll to position [105, 0]
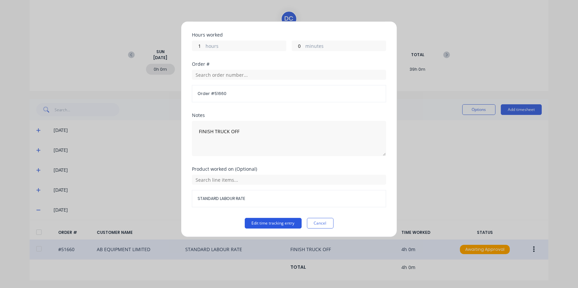
click at [287, 223] on button "Edit time tracking entry" at bounding box center [273, 223] width 57 height 11
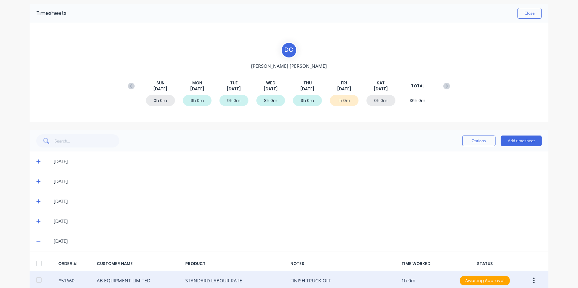
scroll to position [56, 0]
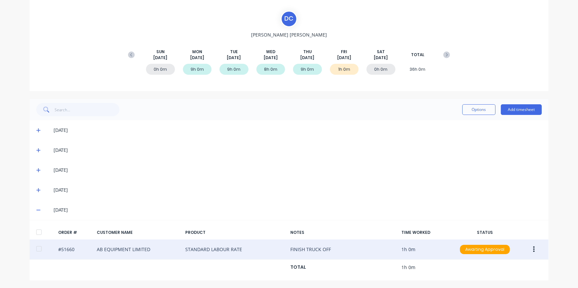
click at [37, 190] on icon at bounding box center [38, 191] width 4 height 4
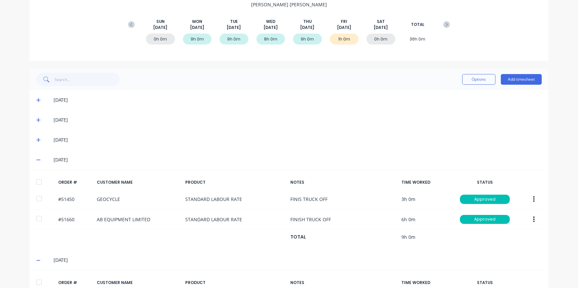
scroll to position [136, 0]
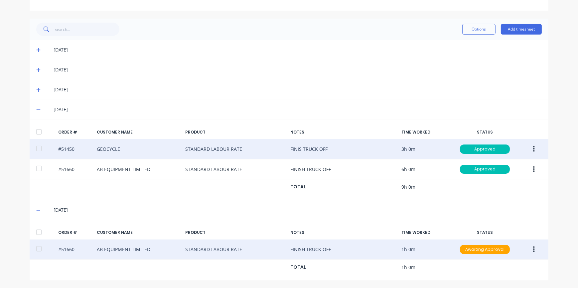
click at [533, 152] on icon "button" at bounding box center [534, 149] width 2 height 6
click at [499, 208] on div "Duplicate" at bounding box center [510, 207] width 51 height 10
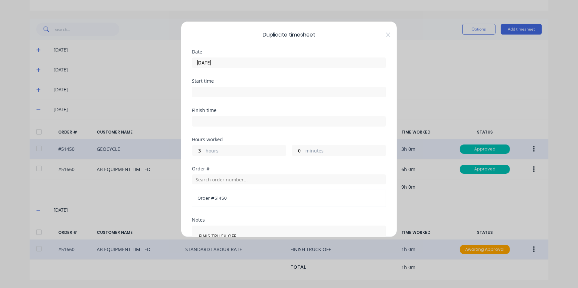
click at [229, 62] on input "[DATE]" at bounding box center [289, 63] width 194 height 10
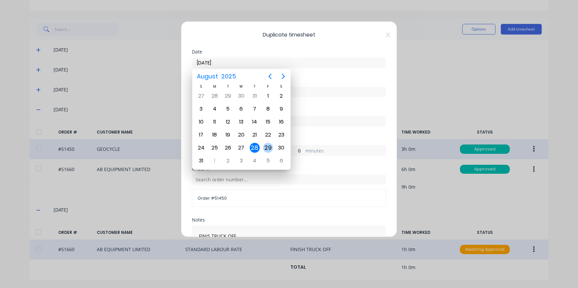
click at [269, 148] on div "29" at bounding box center [268, 148] width 10 height 10
type input "[DATE]"
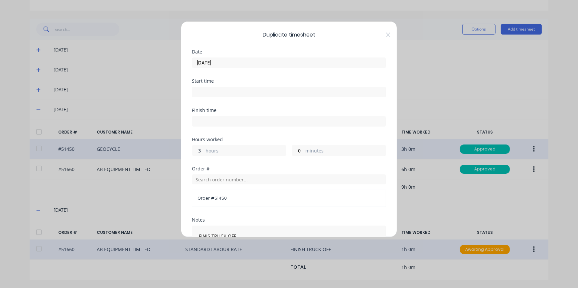
drag, startPoint x: 203, startPoint y: 150, endPoint x: 184, endPoint y: 150, distance: 18.6
click at [187, 150] on div "Duplicate timesheet Date [DATE] Start time Finish time Hours worked 3 hours 0 m…" at bounding box center [289, 129] width 216 height 216
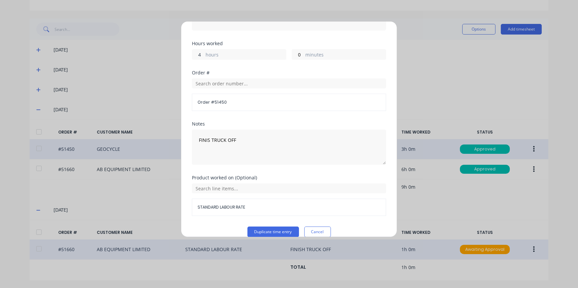
scroll to position [105, 0]
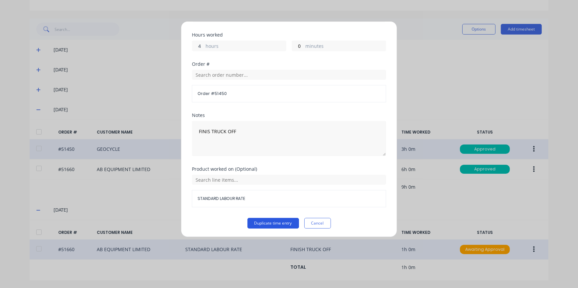
type input "4"
click at [259, 224] on button "Duplicate time entry" at bounding box center [273, 223] width 52 height 11
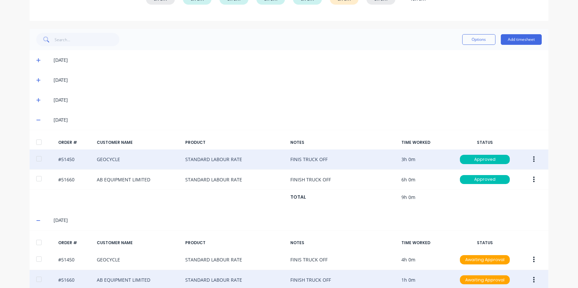
scroll to position [35, 0]
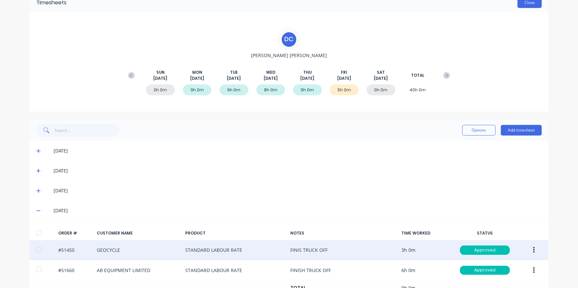
click at [528, 3] on button "Close" at bounding box center [530, 2] width 24 height 11
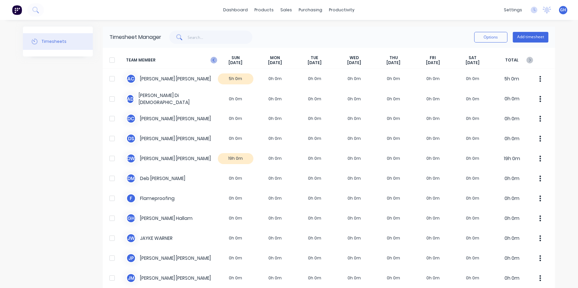
click at [213, 60] on icon "button" at bounding box center [214, 60] width 2 height 3
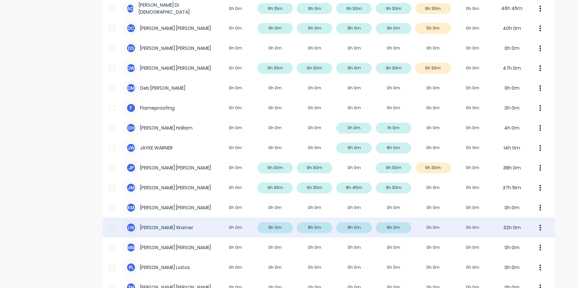
scroll to position [121, 0]
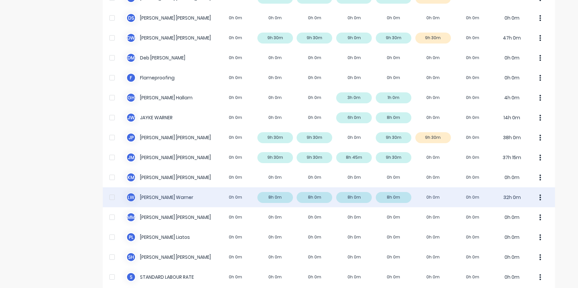
click at [389, 196] on div "[PERSON_NAME] 0h 0m 8h 0m 8h 0m 8h 0m 8h 0m 0h 0m 0h 0m 32h 0m" at bounding box center [329, 198] width 452 height 20
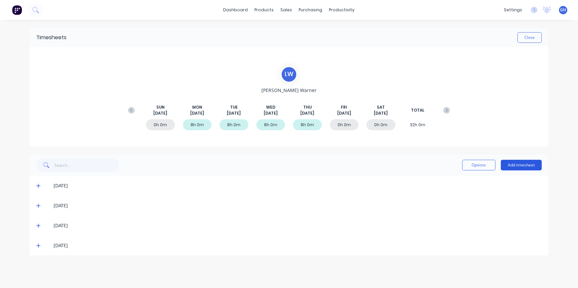
click at [511, 167] on button "Add timesheet" at bounding box center [521, 165] width 41 height 11
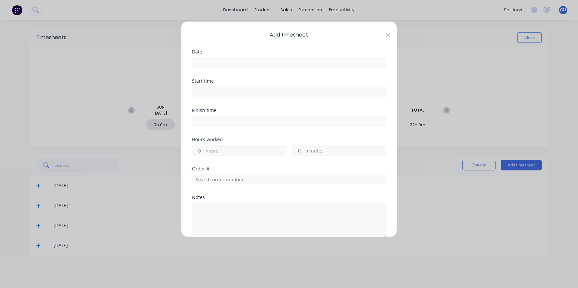
click at [386, 35] on icon at bounding box center [388, 34] width 4 height 5
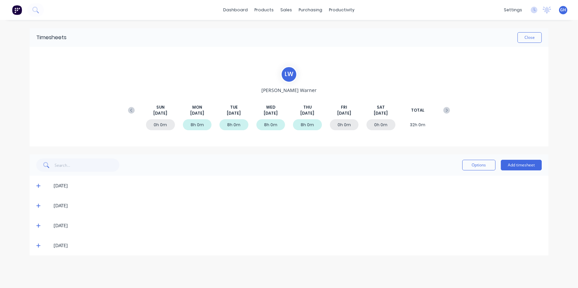
click at [38, 246] on icon at bounding box center [38, 246] width 4 height 4
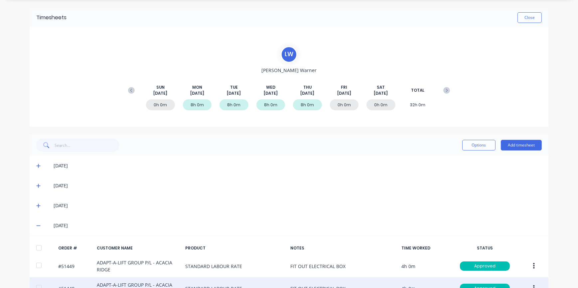
scroll to position [60, 0]
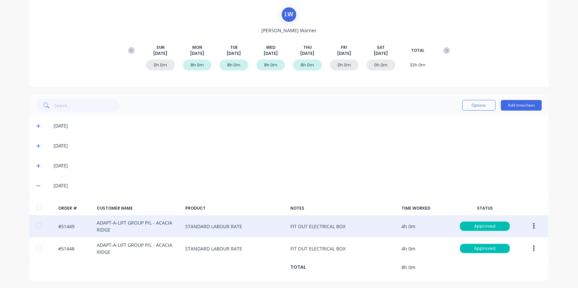
click at [533, 226] on icon "button" at bounding box center [534, 226] width 2 height 7
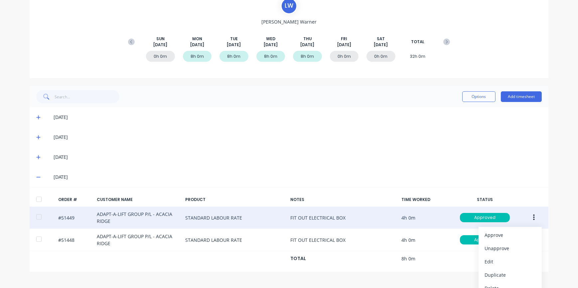
scroll to position [77, 0]
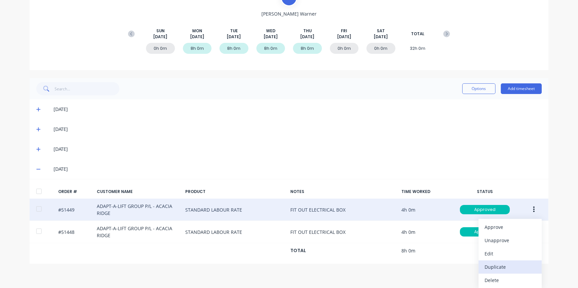
click at [494, 269] on div "Duplicate" at bounding box center [510, 267] width 51 height 10
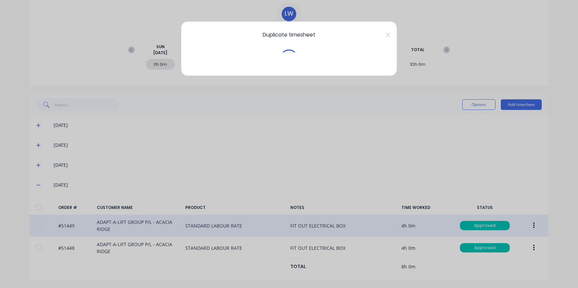
scroll to position [60, 0]
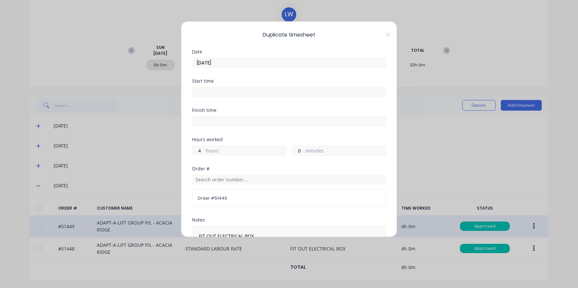
click at [225, 59] on input "[DATE]" at bounding box center [289, 63] width 194 height 10
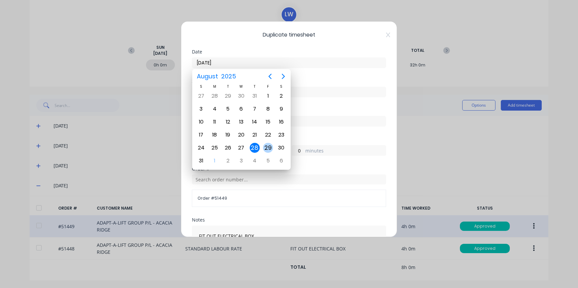
click at [270, 147] on div "29" at bounding box center [268, 148] width 10 height 10
type input "[DATE]"
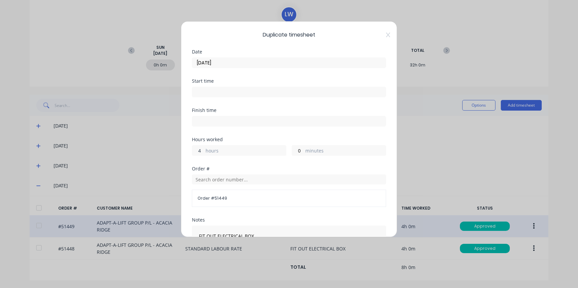
drag, startPoint x: 202, startPoint y: 149, endPoint x: 188, endPoint y: 150, distance: 14.0
click at [191, 151] on div "Duplicate timesheet Date [DATE] Start time Finish time Hours worked 4 hours 0 m…" at bounding box center [289, 129] width 216 height 216
type input "1"
click at [299, 150] on input "0" at bounding box center [298, 151] width 12 height 10
drag, startPoint x: 298, startPoint y: 150, endPoint x: 288, endPoint y: 150, distance: 10.3
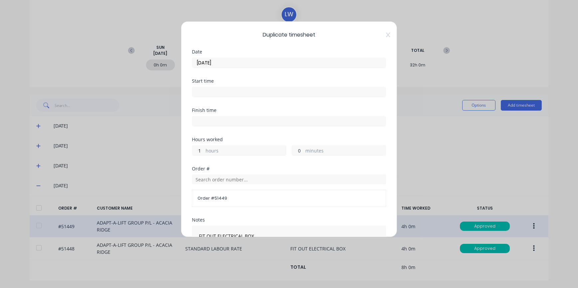
click at [292, 150] on input "0" at bounding box center [298, 151] width 12 height 10
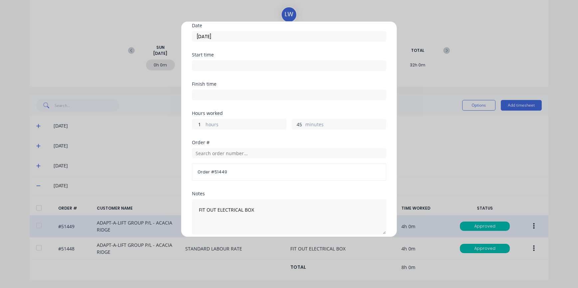
scroll to position [105, 0]
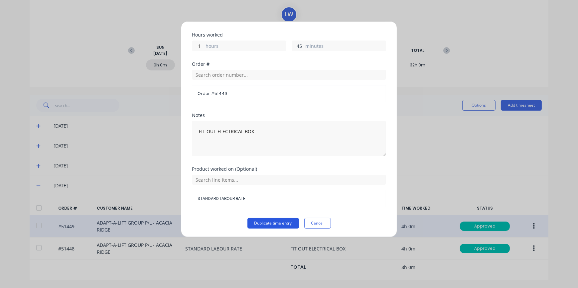
type input "45"
click at [263, 221] on button "Duplicate time entry" at bounding box center [273, 223] width 52 height 11
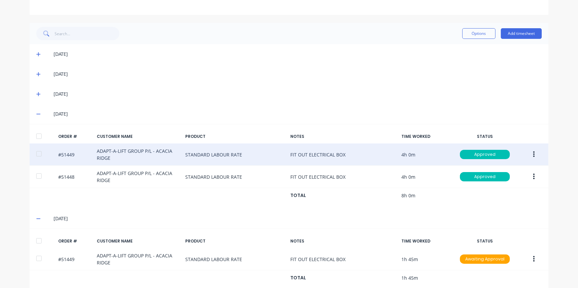
scroll to position [143, 0]
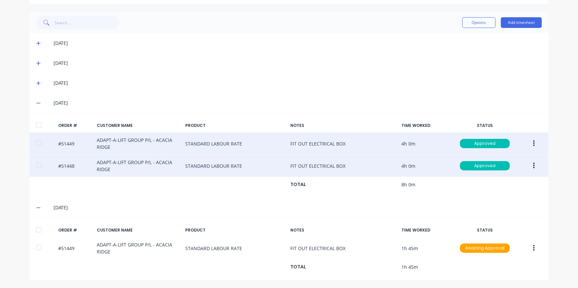
click at [533, 167] on button "button" at bounding box center [534, 166] width 16 height 12
click at [502, 224] on div "Duplicate" at bounding box center [510, 224] width 51 height 10
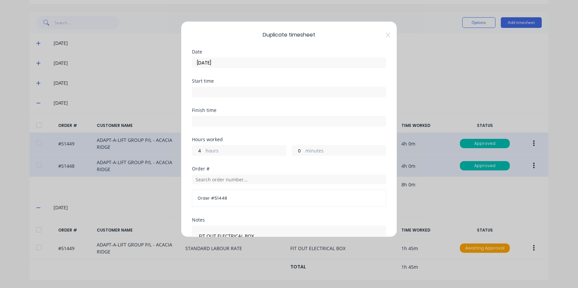
click at [231, 61] on input "[DATE]" at bounding box center [289, 63] width 194 height 10
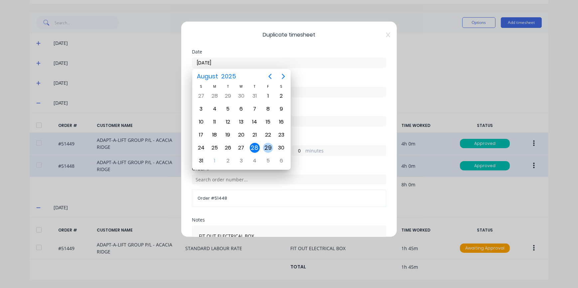
click at [267, 147] on div "29" at bounding box center [268, 148] width 10 height 10
type input "[DATE]"
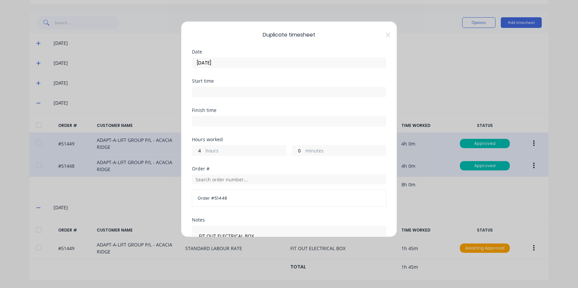
click at [206, 149] on label "hours" at bounding box center [246, 151] width 81 height 8
click at [204, 149] on input "4" at bounding box center [198, 151] width 12 height 10
click at [202, 149] on input "4" at bounding box center [198, 151] width 12 height 10
click at [188, 151] on div "Duplicate timesheet Date [DATE] Start time Finish time Hours worked 4 hours 0 m…" at bounding box center [289, 129] width 216 height 216
click at [198, 153] on input "4" at bounding box center [198, 151] width 12 height 10
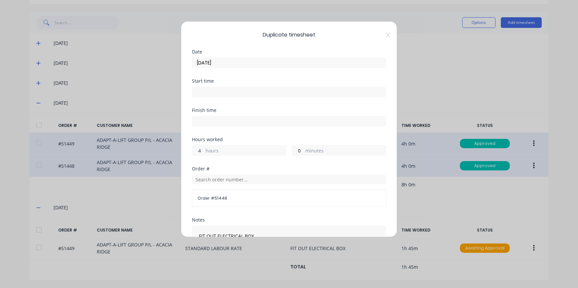
drag, startPoint x: 202, startPoint y: 151, endPoint x: 181, endPoint y: 149, distance: 21.4
click at [183, 150] on div "Duplicate timesheet Date [DATE] Start time Finish time Hours worked 4 hours 0 m…" at bounding box center [289, 129] width 216 height 216
type input "1"
drag, startPoint x: 299, startPoint y: 149, endPoint x: 283, endPoint y: 149, distance: 16.0
click at [287, 149] on div "1 hours 0 minutes" at bounding box center [289, 150] width 194 height 12
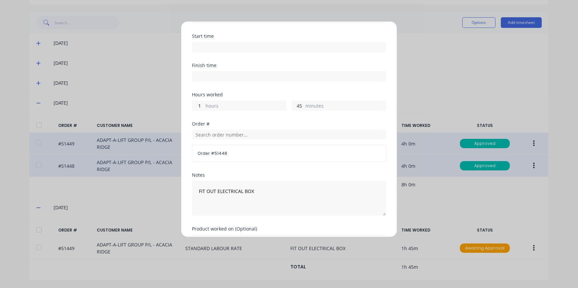
scroll to position [105, 0]
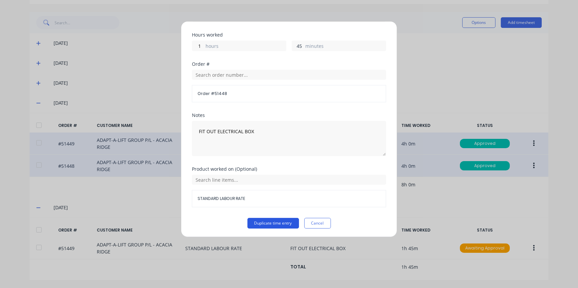
type input "45"
click at [277, 223] on button "Duplicate time entry" at bounding box center [273, 223] width 52 height 11
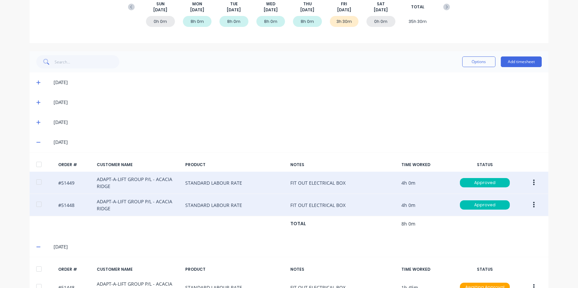
scroll to position [0, 0]
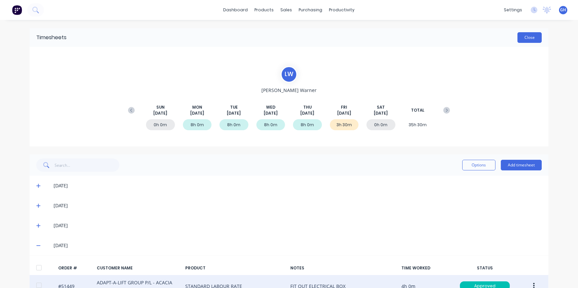
click at [530, 40] on button "Close" at bounding box center [530, 37] width 24 height 11
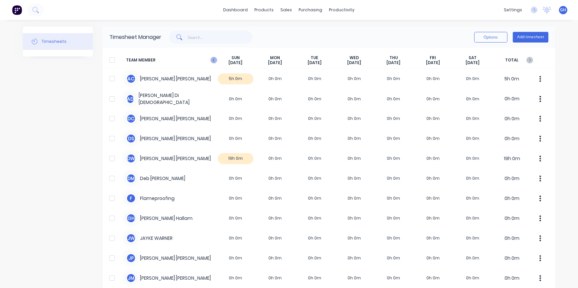
click at [211, 61] on icon "button" at bounding box center [214, 60] width 7 height 7
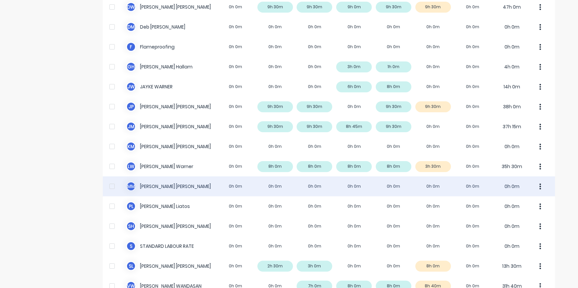
scroll to position [151, 0]
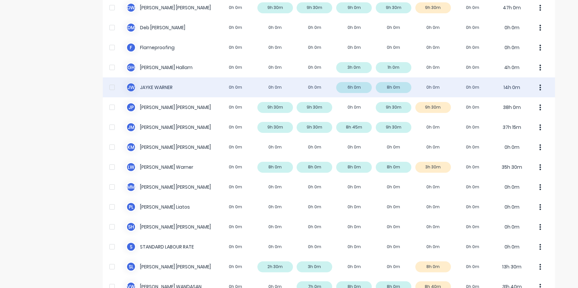
click at [435, 90] on div "[PERSON_NAME] [PERSON_NAME] 0h 0m 0h 0m 0h 0m 6h 0m 8h 0m 0h 0m 0h 0m 14h 0m" at bounding box center [329, 88] width 452 height 20
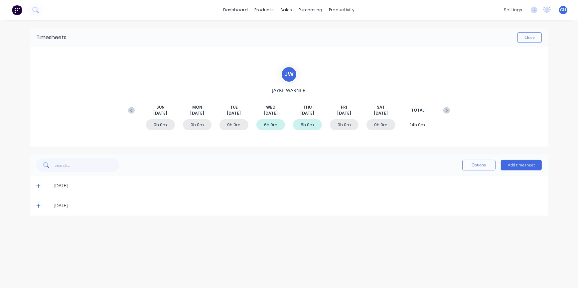
click at [41, 207] on span at bounding box center [39, 206] width 7 height 7
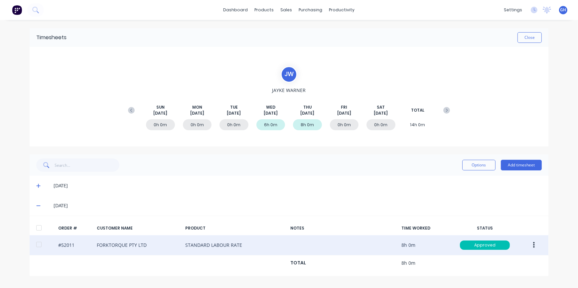
click at [533, 245] on icon "button" at bounding box center [534, 246] width 2 height 6
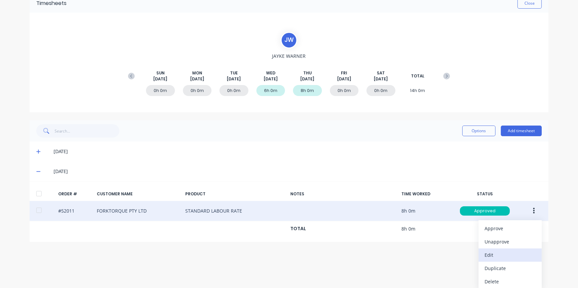
scroll to position [36, 0]
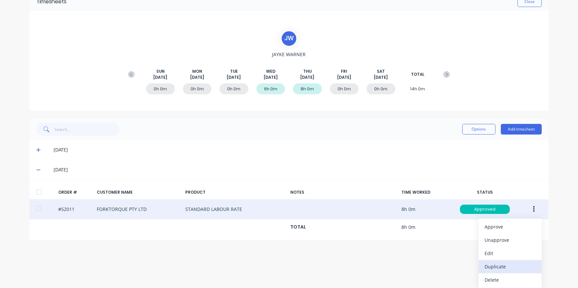
click at [489, 269] on div "Duplicate" at bounding box center [510, 267] width 51 height 10
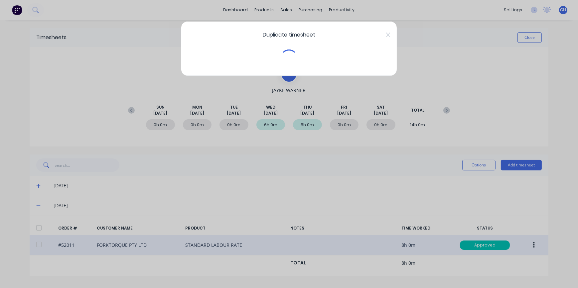
scroll to position [0, 0]
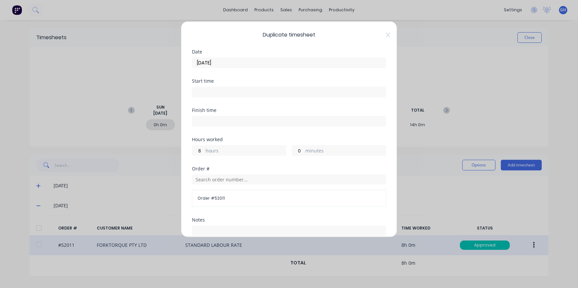
click at [232, 62] on input "[DATE]" at bounding box center [289, 63] width 194 height 10
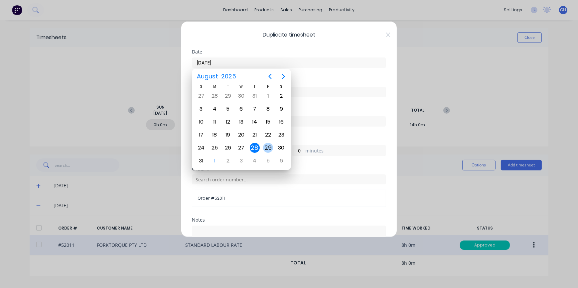
click at [266, 149] on div "29" at bounding box center [268, 148] width 10 height 10
type input "[DATE]"
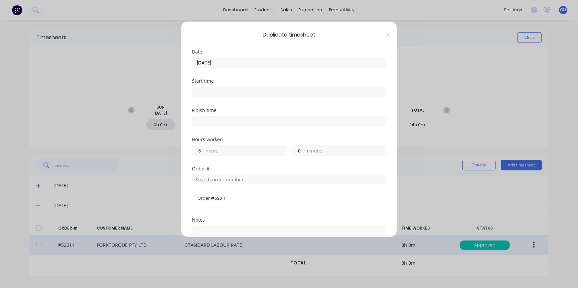
drag, startPoint x: 201, startPoint y: 151, endPoint x: 186, endPoint y: 151, distance: 15.0
click at [188, 151] on div "Duplicate timesheet Date [DATE] Start time Finish time Hours worked 8 hours 0 m…" at bounding box center [289, 129] width 216 height 216
type input "3"
drag, startPoint x: 298, startPoint y: 150, endPoint x: 288, endPoint y: 151, distance: 9.4
click at [292, 151] on div "0 minutes" at bounding box center [339, 150] width 94 height 11
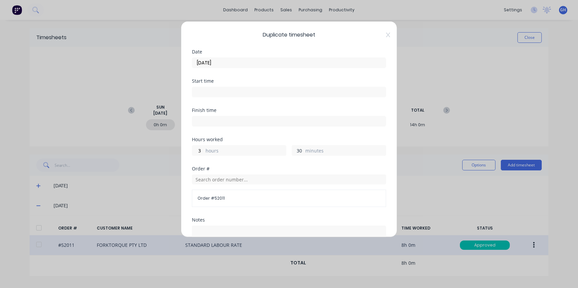
type input "30"
click at [283, 133] on div "Finish time" at bounding box center [289, 122] width 194 height 29
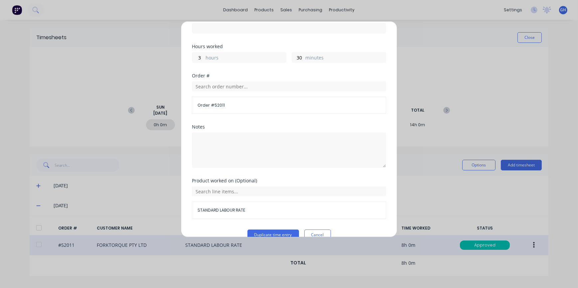
scroll to position [105, 0]
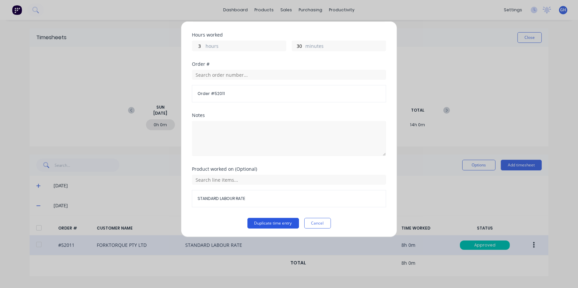
click at [276, 224] on button "Duplicate time entry" at bounding box center [273, 223] width 52 height 11
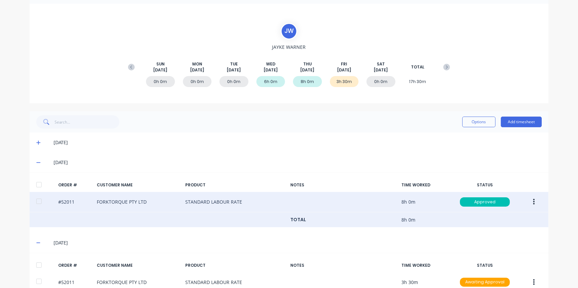
scroll to position [76, 0]
